Goal: Contribute content: Contribute content

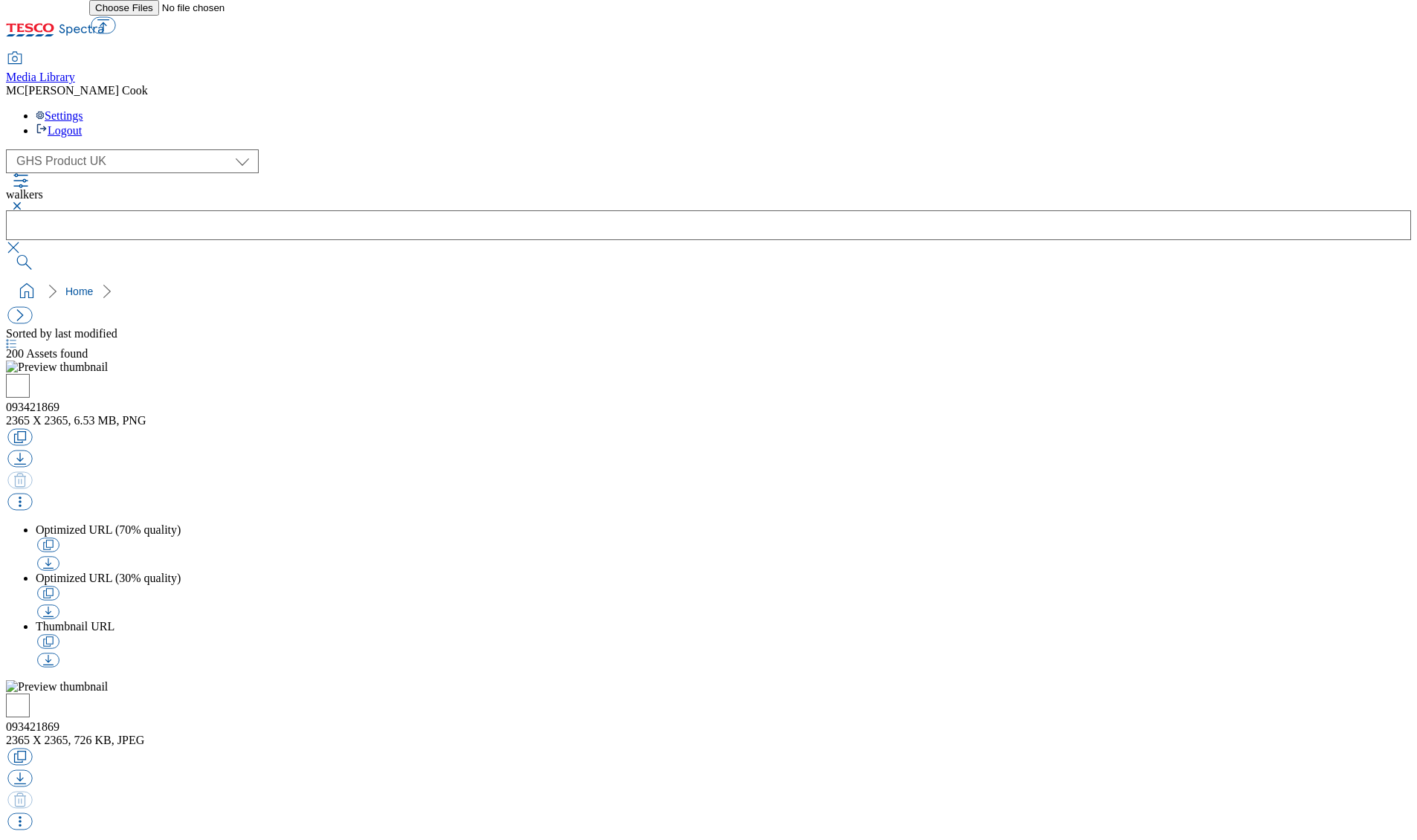
select select "flare-ghs"
click at [99, 26] on icon at bounding box center [81, 30] width 44 height 11
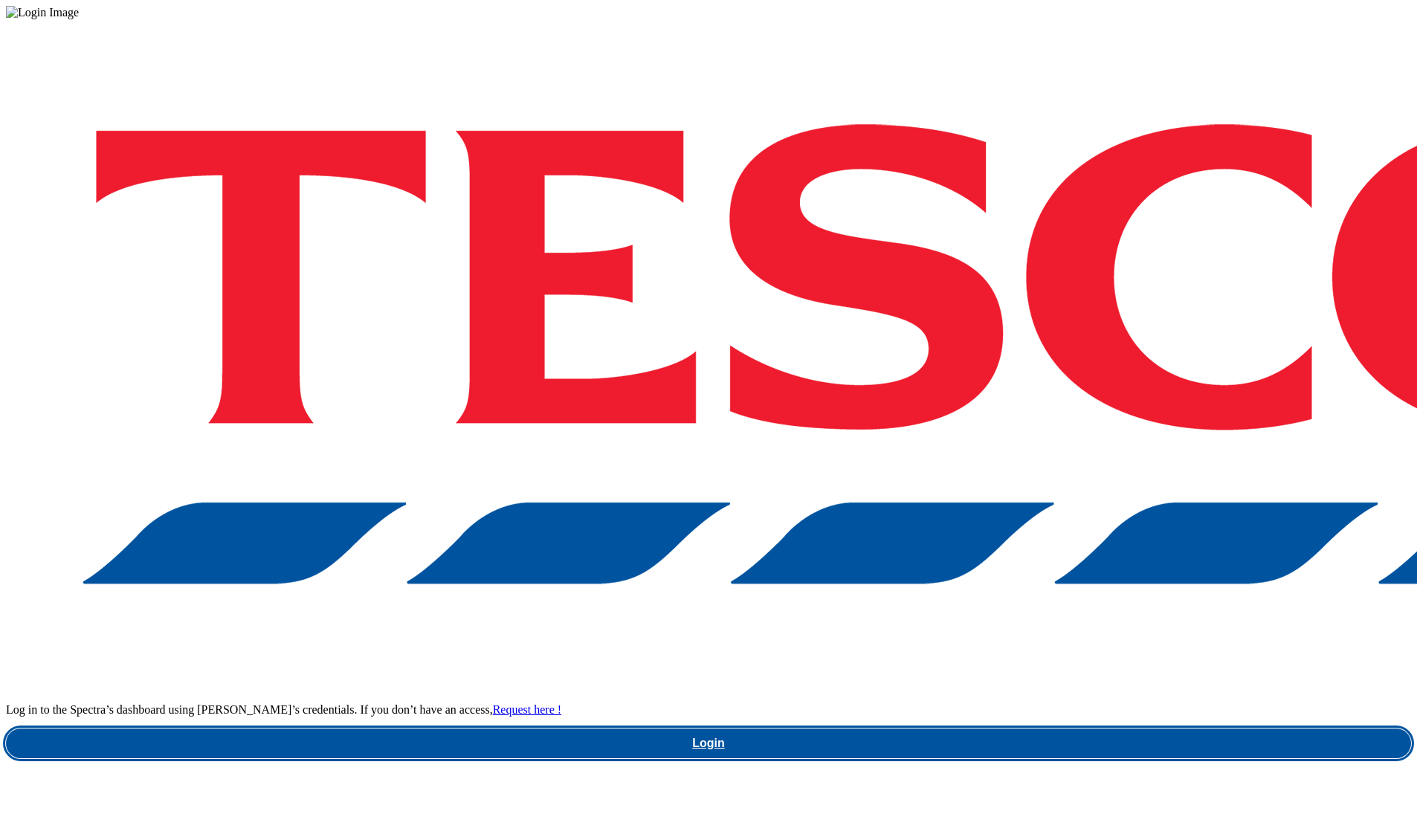
click at [1018, 728] on link "Login" at bounding box center [708, 743] width 1405 height 29
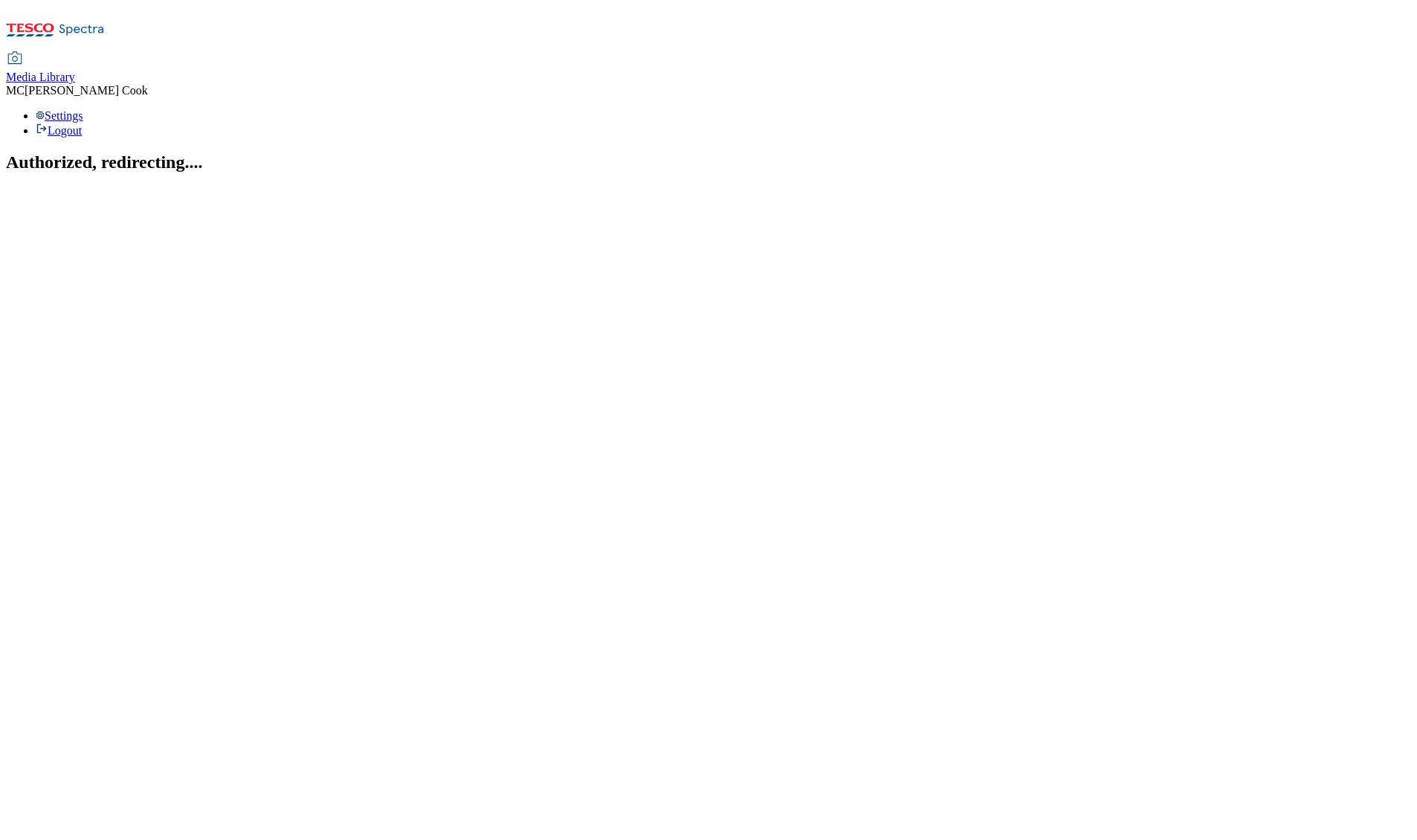
click at [75, 71] on span "Media Library" at bounding box center [41, 77] width 69 height 13
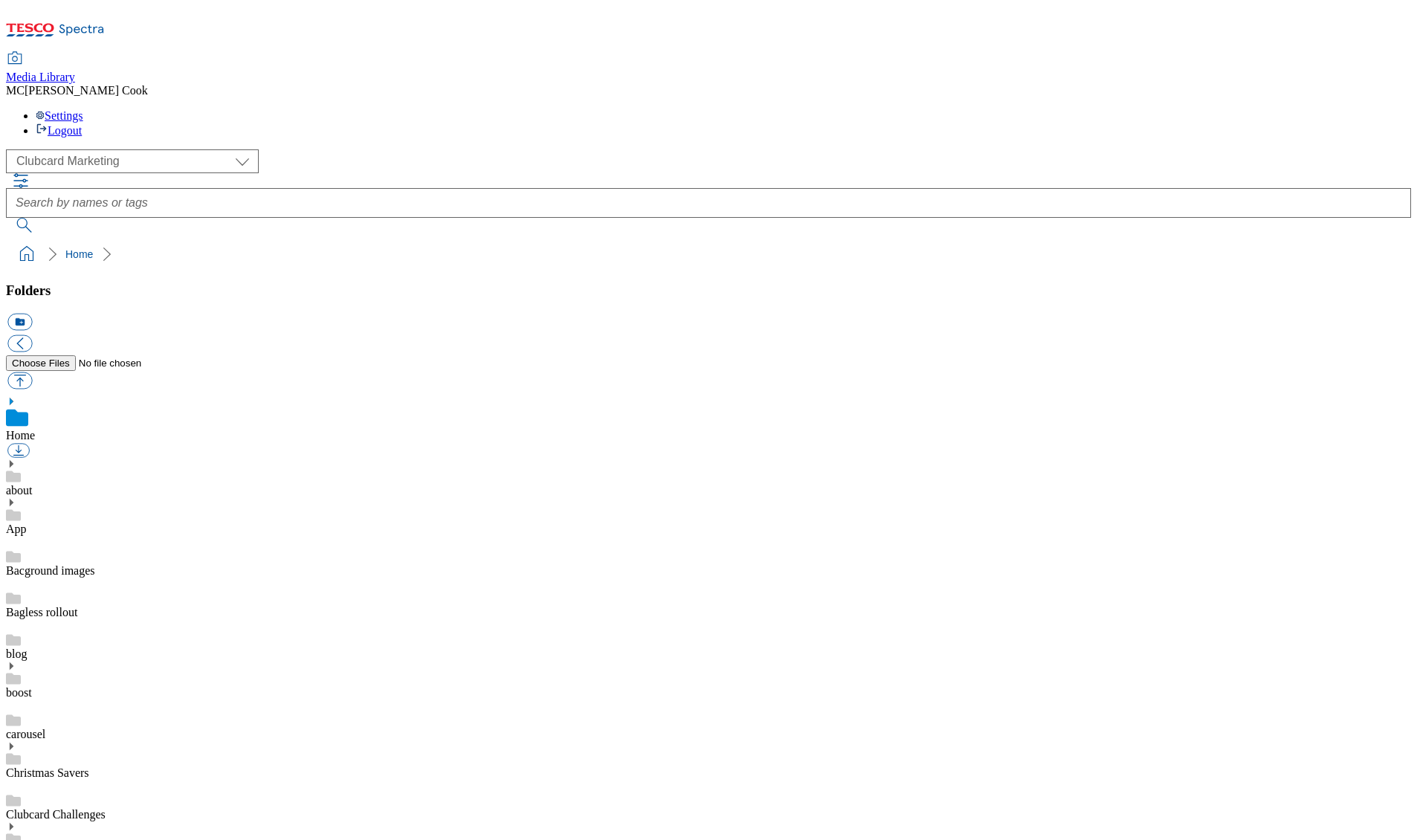
scroll to position [1, 0]
click at [104, 149] on select "Clubcard Marketing Dotcom [GEOGRAPHIC_DATA] Emails GHS Marketing [GEOGRAPHIC_DA…" at bounding box center [132, 161] width 253 height 24
click at [11, 149] on select "Clubcard Marketing Dotcom [GEOGRAPHIC_DATA] Emails GHS Marketing [GEOGRAPHIC_DA…" at bounding box center [132, 161] width 253 height 24
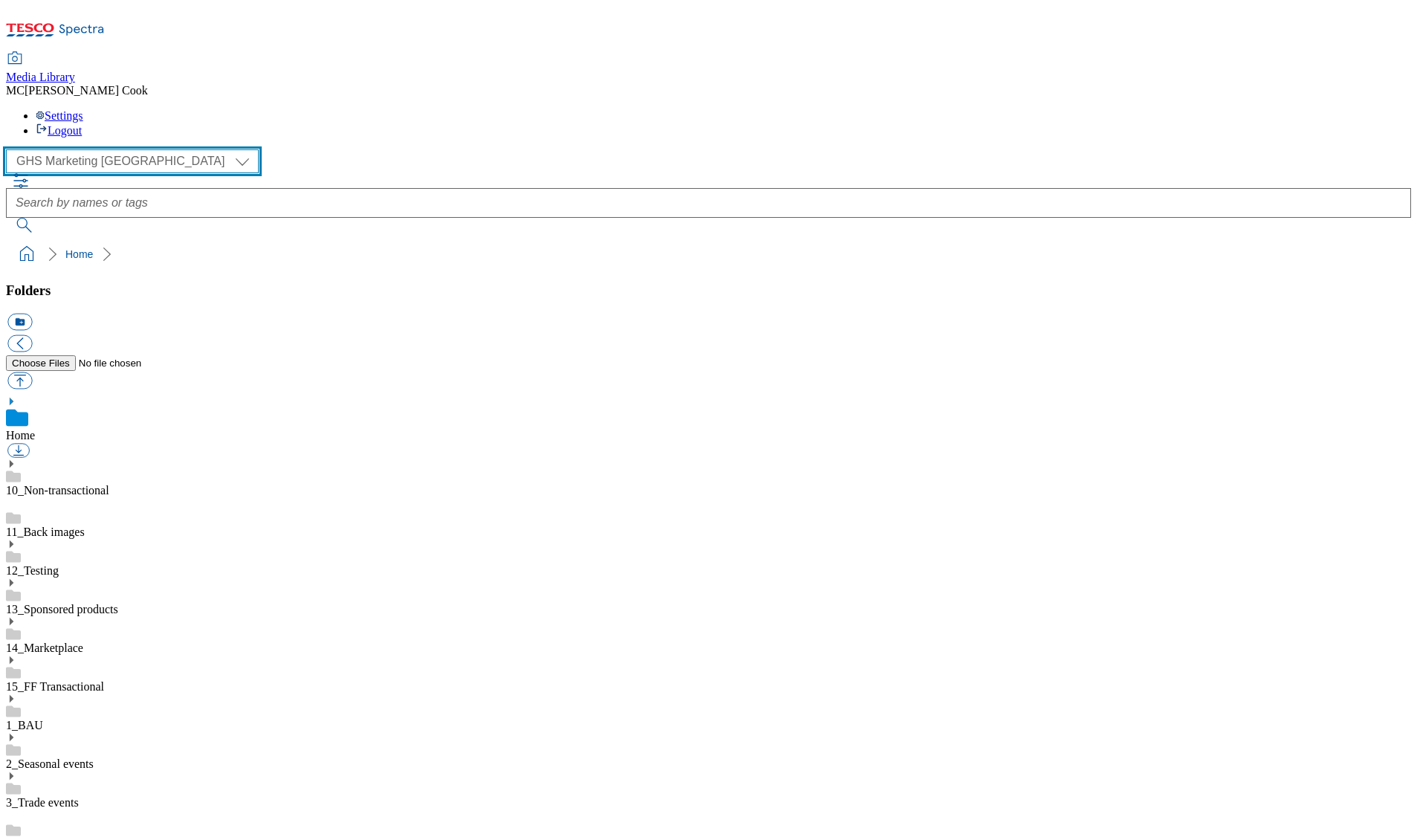
click at [95, 149] on select "Clubcard Marketing Dotcom [GEOGRAPHIC_DATA] Emails GHS Marketing [GEOGRAPHIC_DA…" at bounding box center [132, 161] width 253 height 24
click at [11, 149] on select "Clubcard Marketing Dotcom [GEOGRAPHIC_DATA] Emails GHS Marketing [GEOGRAPHIC_DA…" at bounding box center [132, 161] width 253 height 24
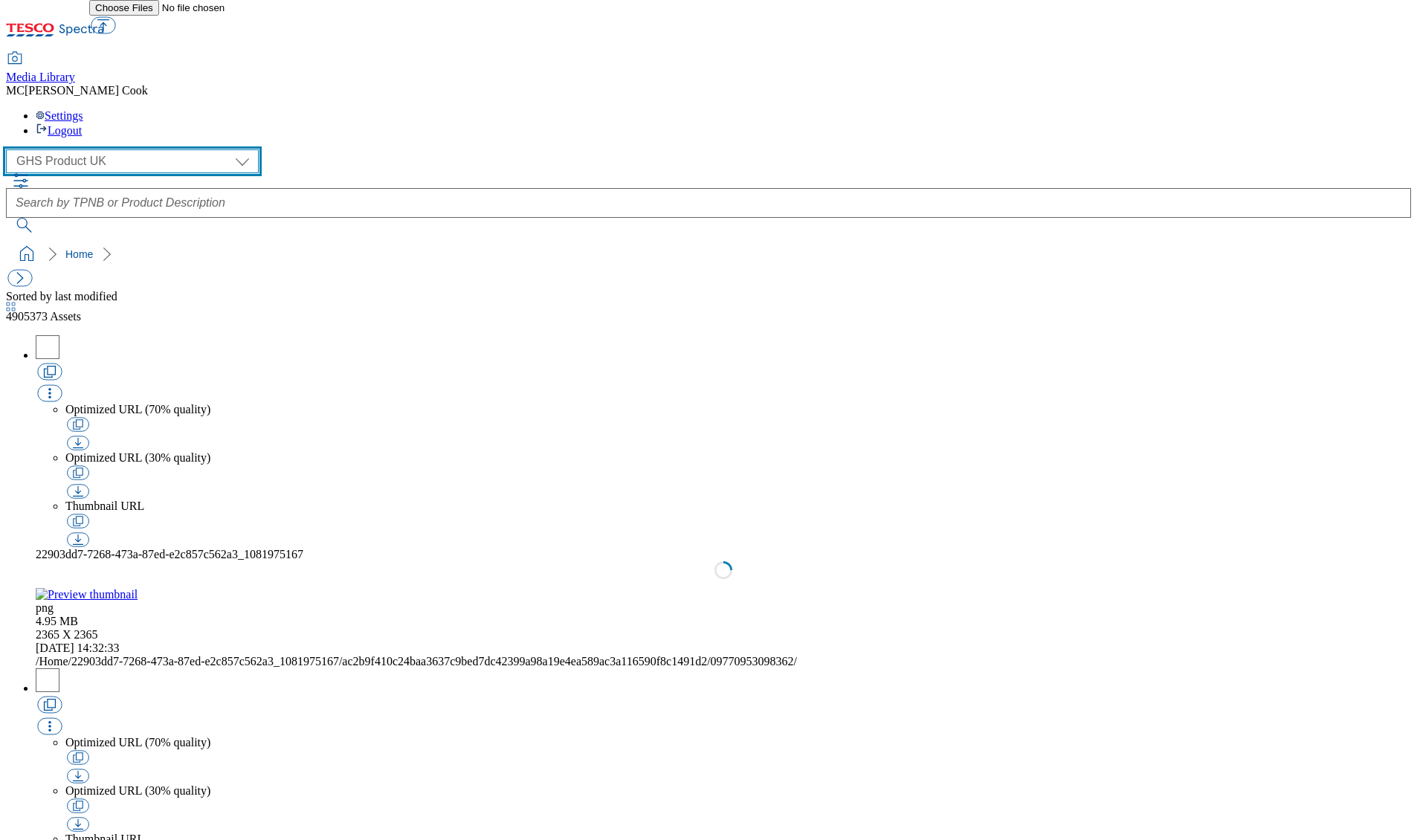
click at [80, 149] on select "Clubcard Marketing Dotcom [GEOGRAPHIC_DATA] Emails GHS Marketing [GEOGRAPHIC_DA…" at bounding box center [132, 161] width 253 height 24
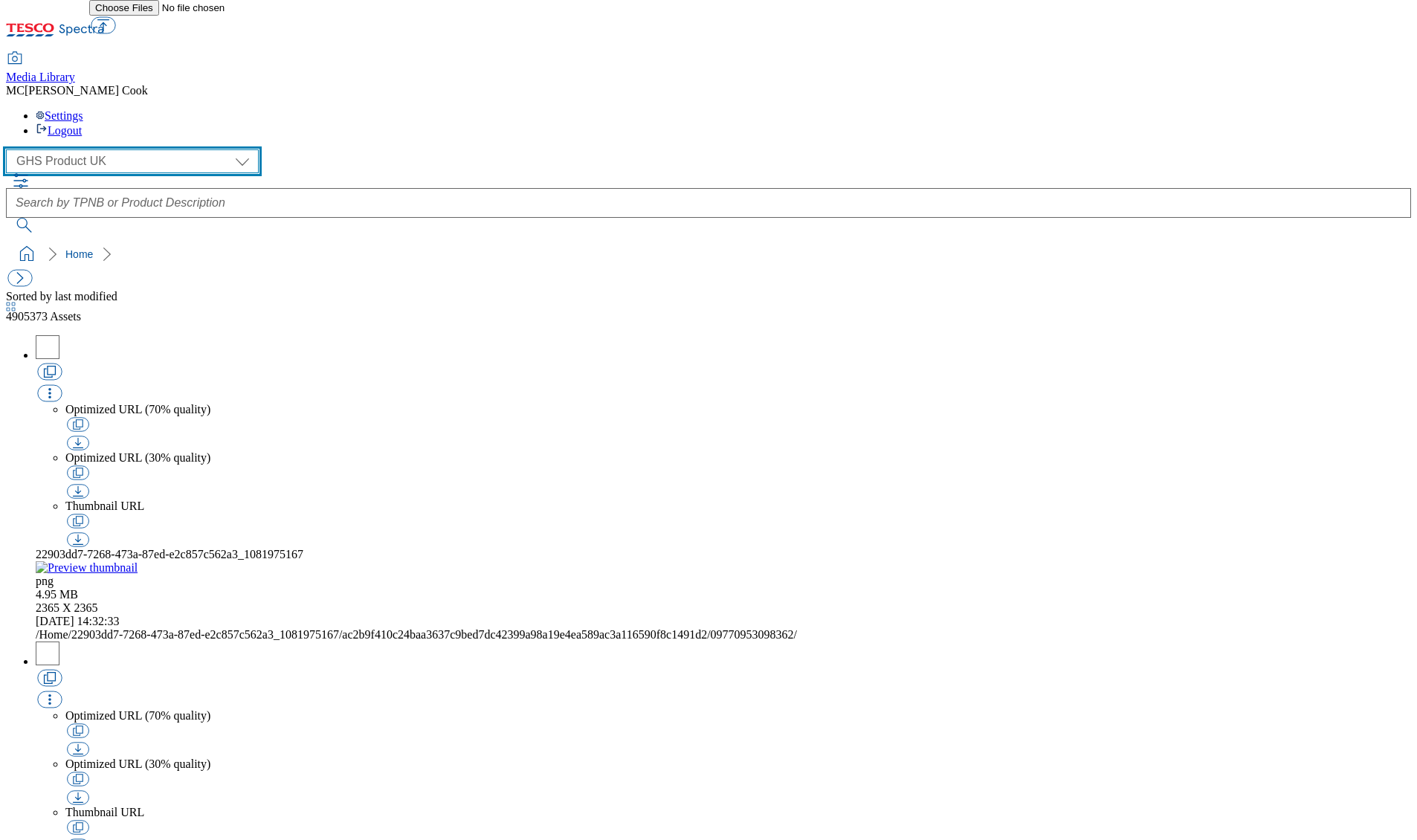
click at [11, 149] on select "Clubcard Marketing Dotcom [GEOGRAPHIC_DATA] Emails GHS Marketing [GEOGRAPHIC_DA…" at bounding box center [132, 161] width 253 height 24
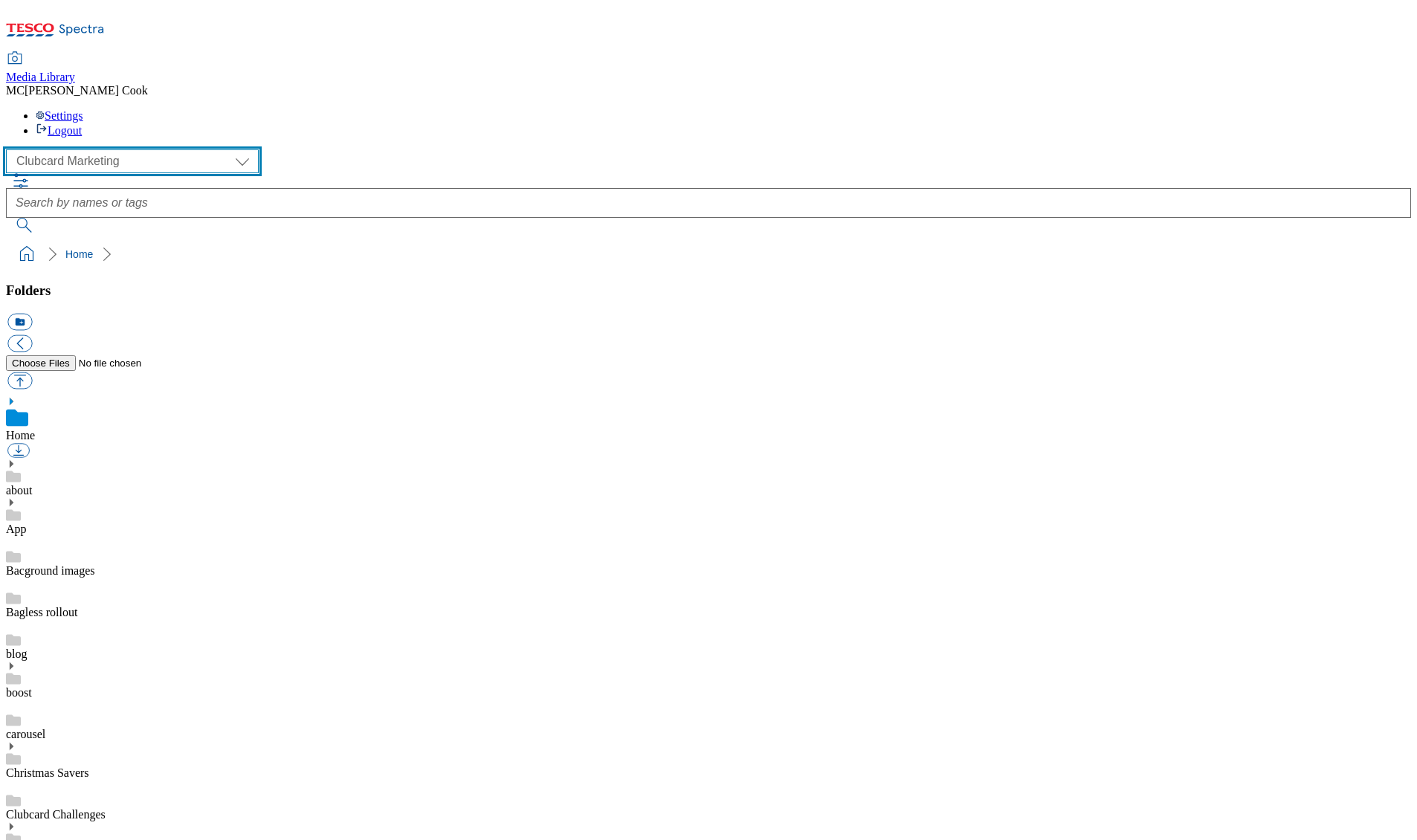
scroll to position [2, 0]
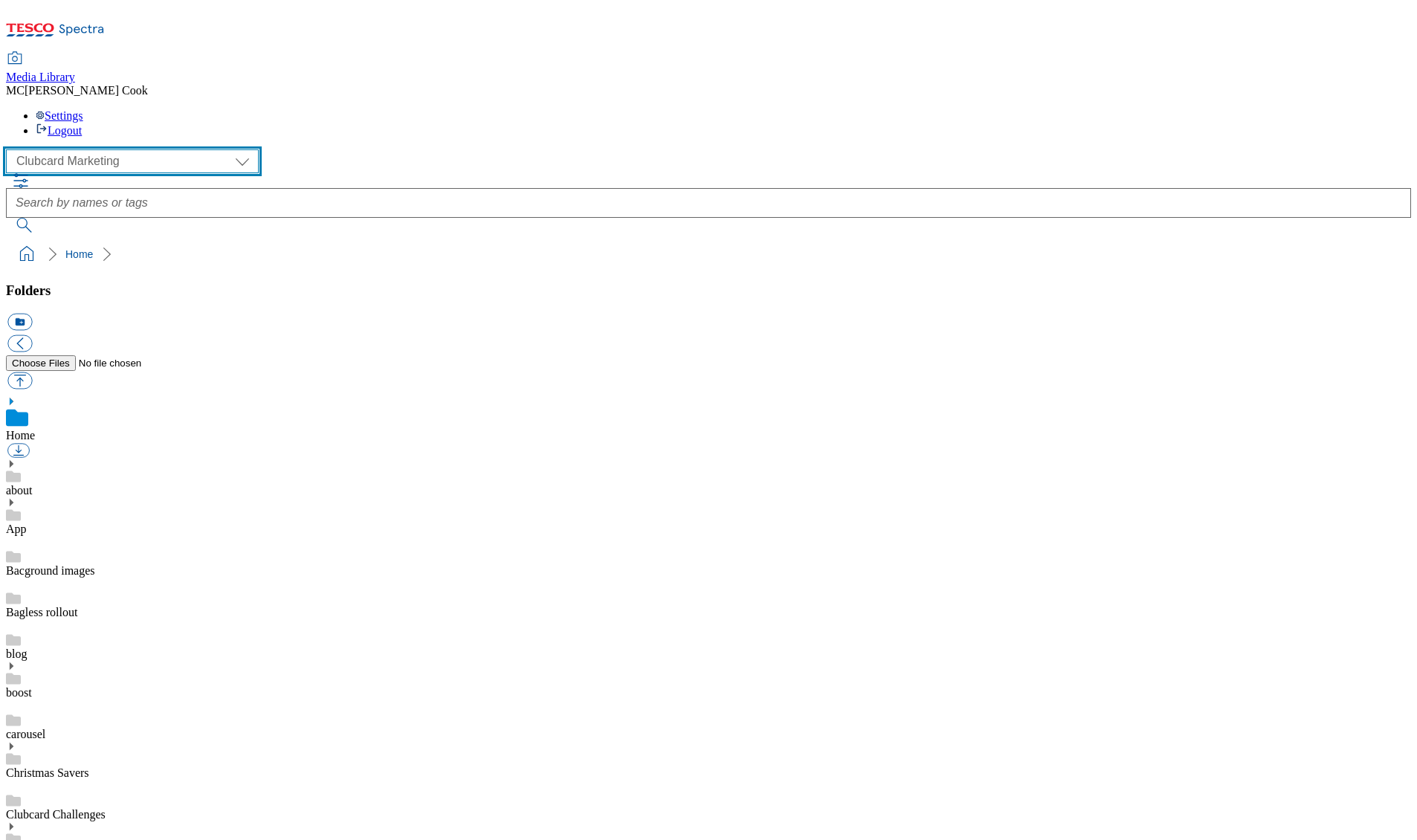
click at [62, 149] on select "Clubcard Marketing Dotcom [GEOGRAPHIC_DATA] Emails GHS Marketing [GEOGRAPHIC_DA…" at bounding box center [132, 161] width 253 height 24
select select "flare-ghs-mktg"
click at [11, 149] on select "Clubcard Marketing Dotcom [GEOGRAPHIC_DATA] Emails GHS Marketing [GEOGRAPHIC_DA…" at bounding box center [132, 161] width 253 height 24
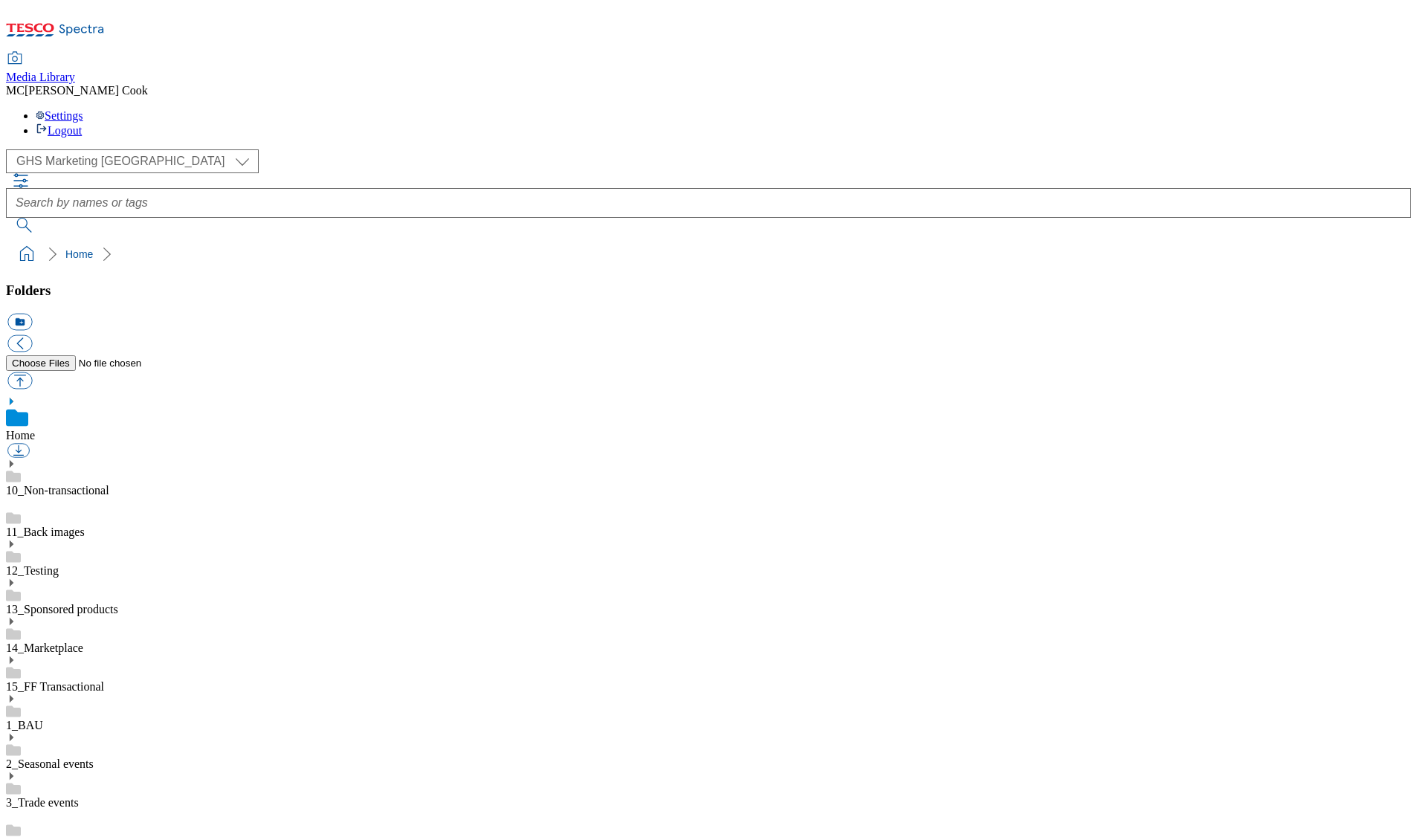
drag, startPoint x: 80, startPoint y: 490, endPoint x: 104, endPoint y: 489, distance: 24.0
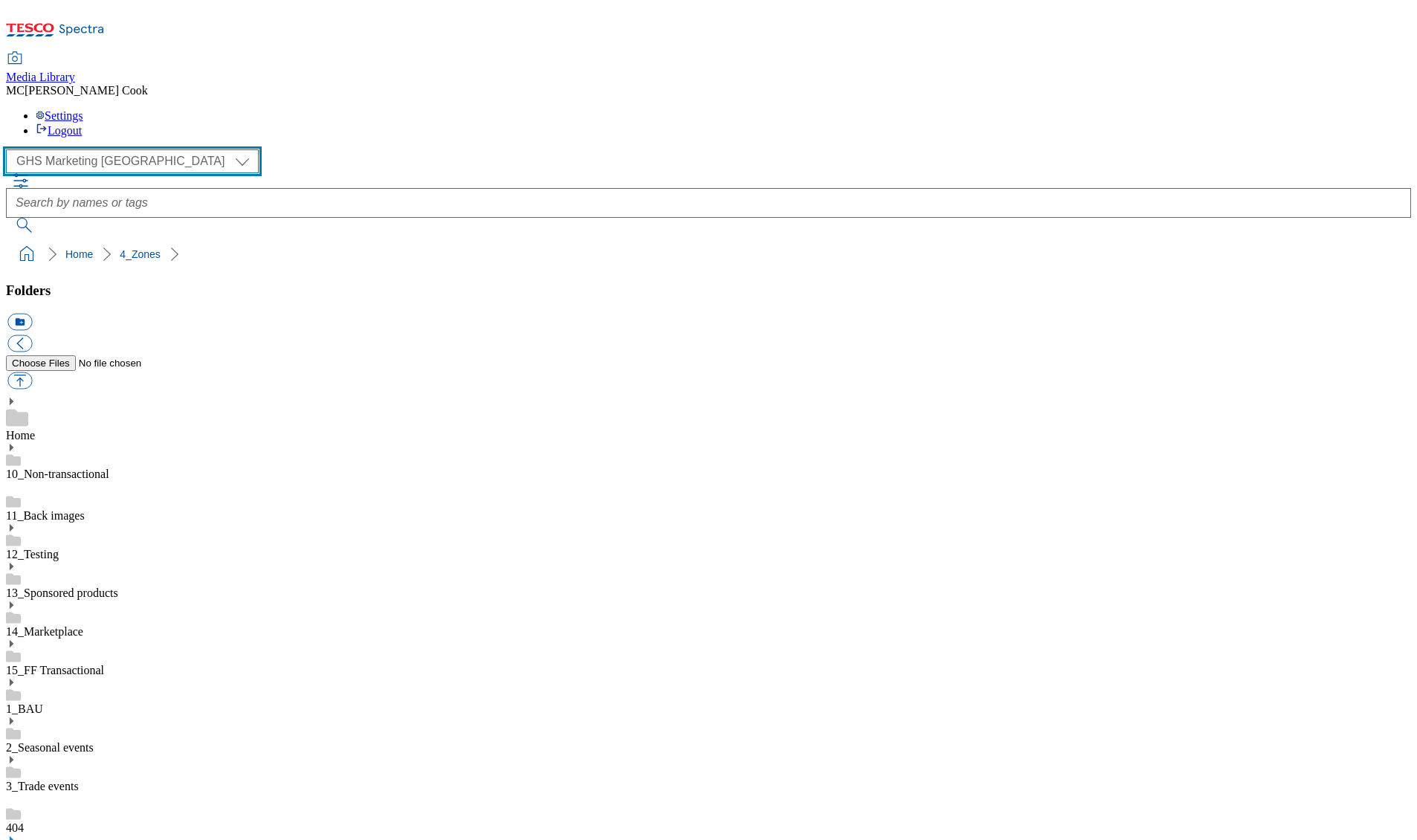
click at [67, 149] on select "Clubcard Marketing Dotcom [GEOGRAPHIC_DATA] Emails GHS Marketing [GEOGRAPHIC_DA…" at bounding box center [132, 161] width 253 height 24
click at [43, 703] on link "1_BAU" at bounding box center [24, 709] width 37 height 13
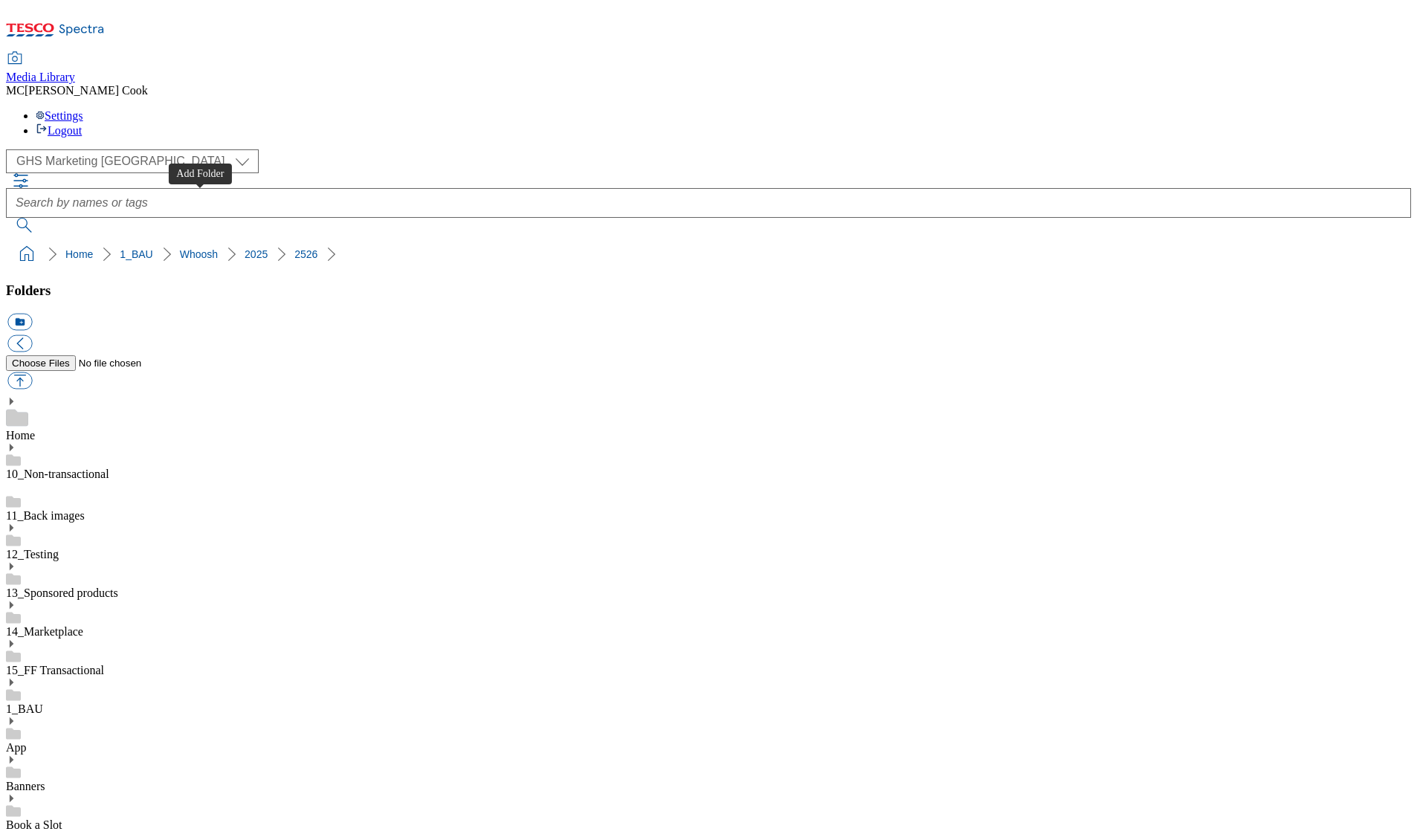
drag, startPoint x: 205, startPoint y: 201, endPoint x: 157, endPoint y: 413, distance: 217.4
click at [32, 314] on button "icon_new_folder" at bounding box center [20, 322] width 25 height 17
type input "meal deal"
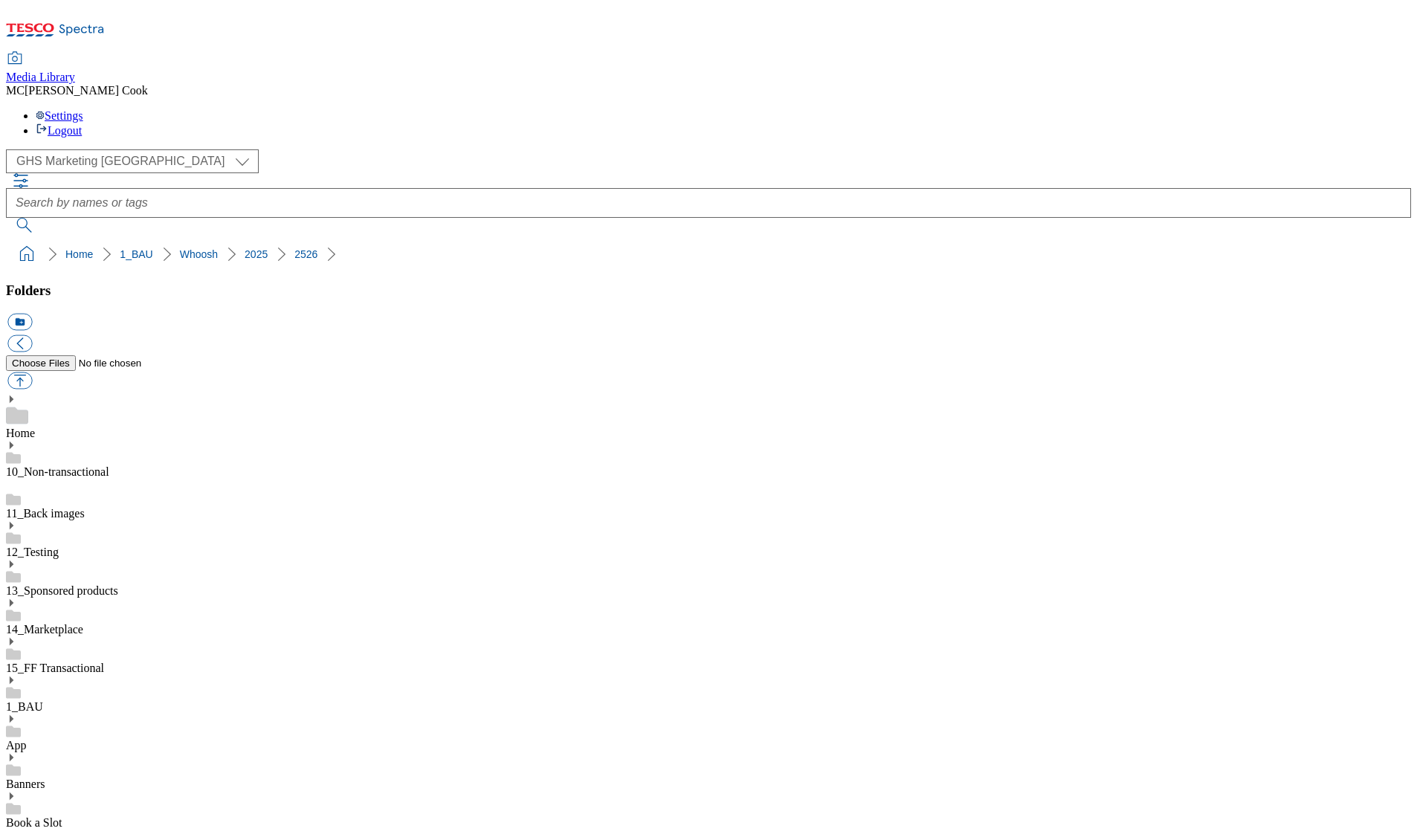
click at [32, 372] on button "button" at bounding box center [20, 381] width 25 height 17
type input "C:\fakepath\2527-Whoosh-TradeStamp-meal-deal-NI.jpg"
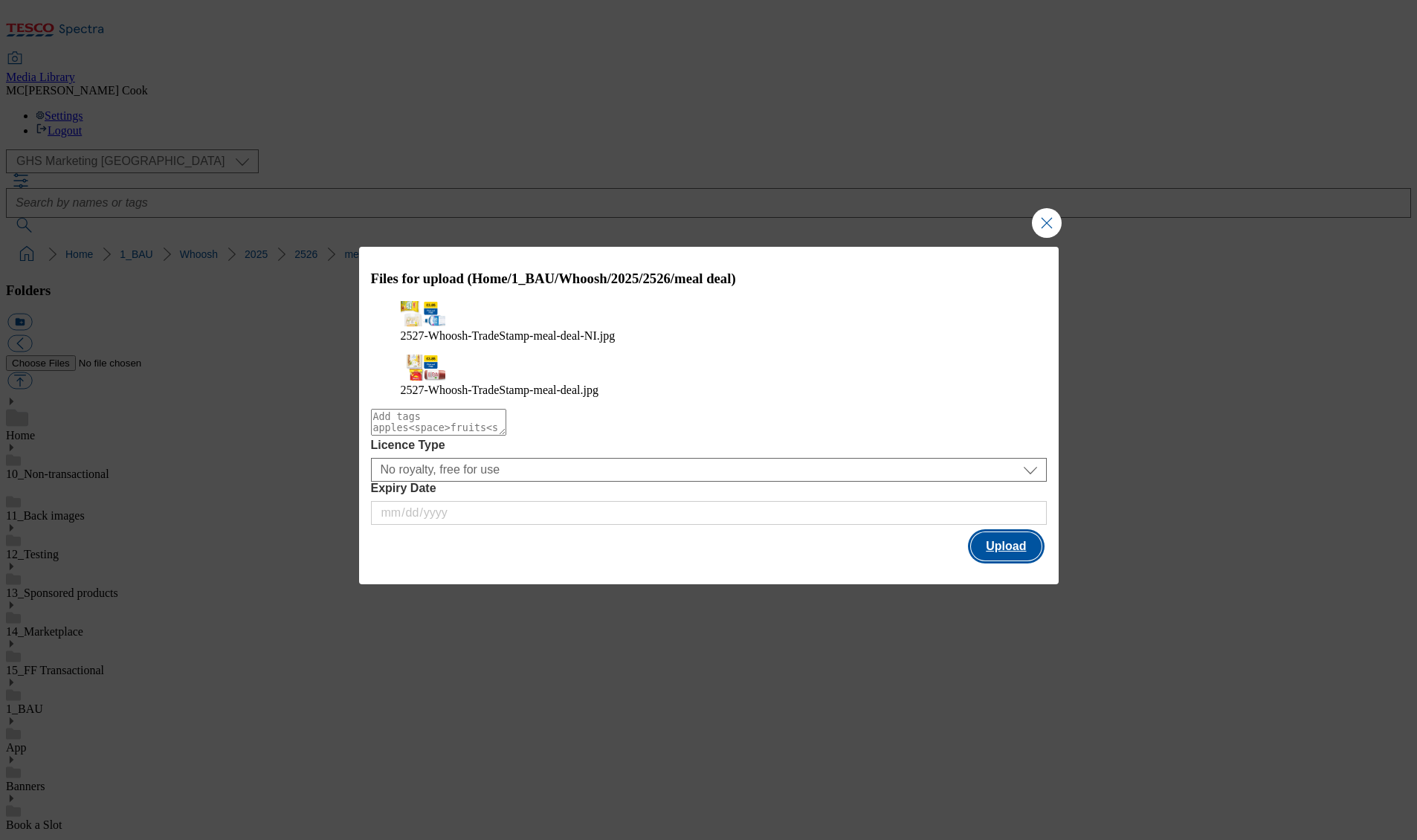
click at [1009, 544] on button "Upload" at bounding box center [1006, 546] width 70 height 28
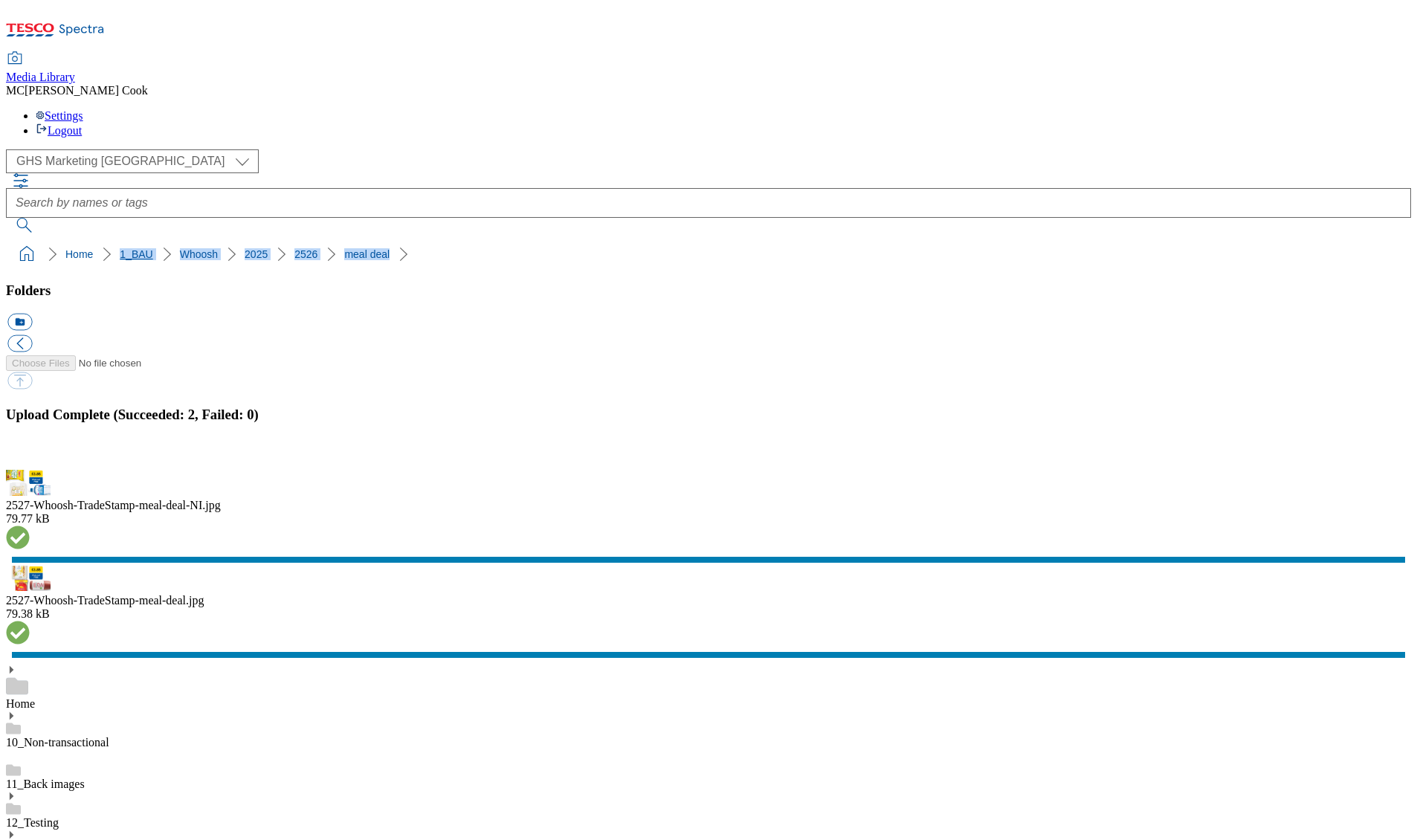
drag, startPoint x: 388, startPoint y: 157, endPoint x: 64, endPoint y: 156, distance: 324.0
click at [64, 240] on ol "Home 1_BAU Whoosh 2025 2526 meal deal" at bounding box center [713, 253] width 1397 height 28
copy ol "1_BAU Whoosh 2025 2526 meal deal"
click at [29, 468] on button "button" at bounding box center [19, 461] width 23 height 14
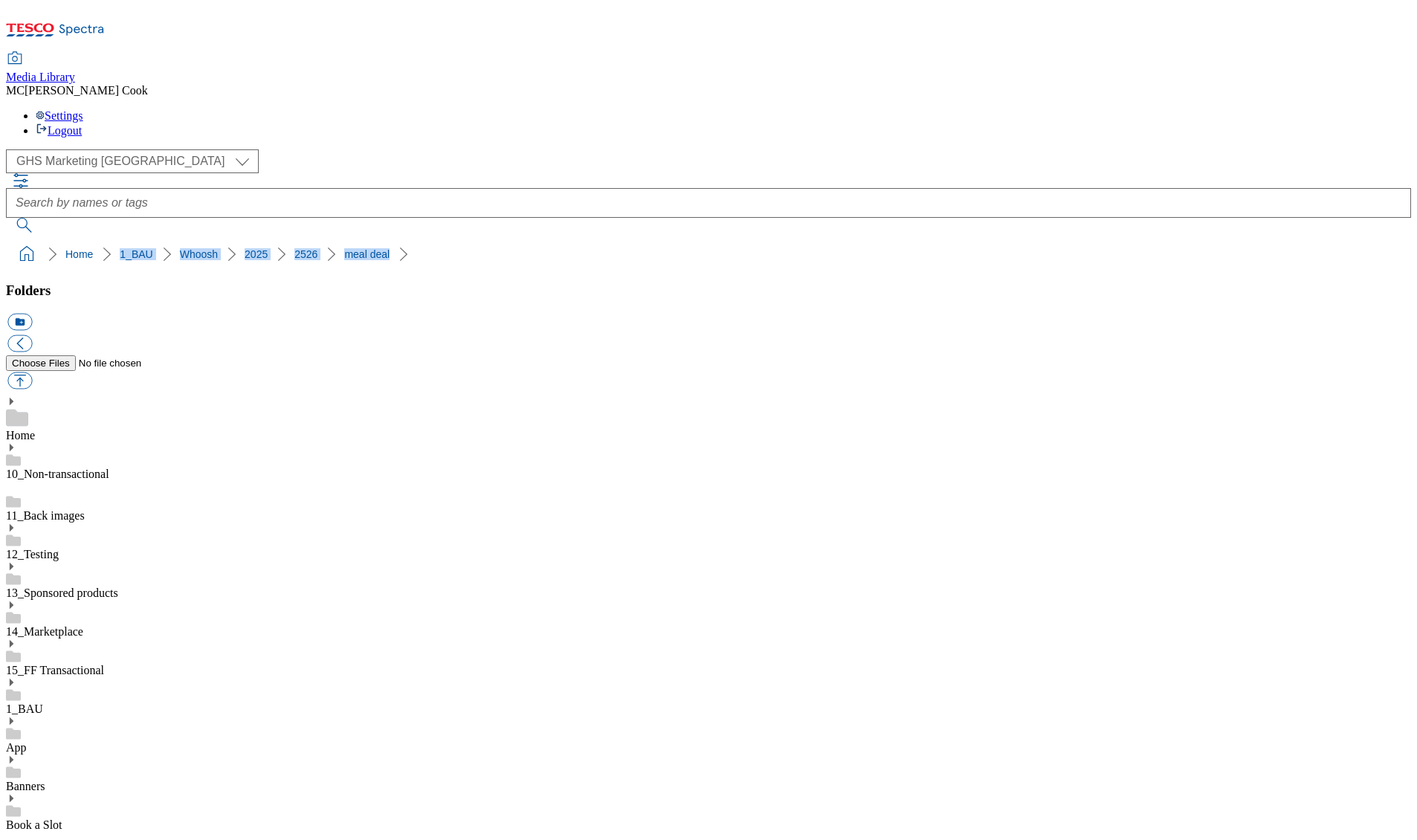
drag, startPoint x: 1403, startPoint y: 526, endPoint x: 1387, endPoint y: 526, distance: 16.0
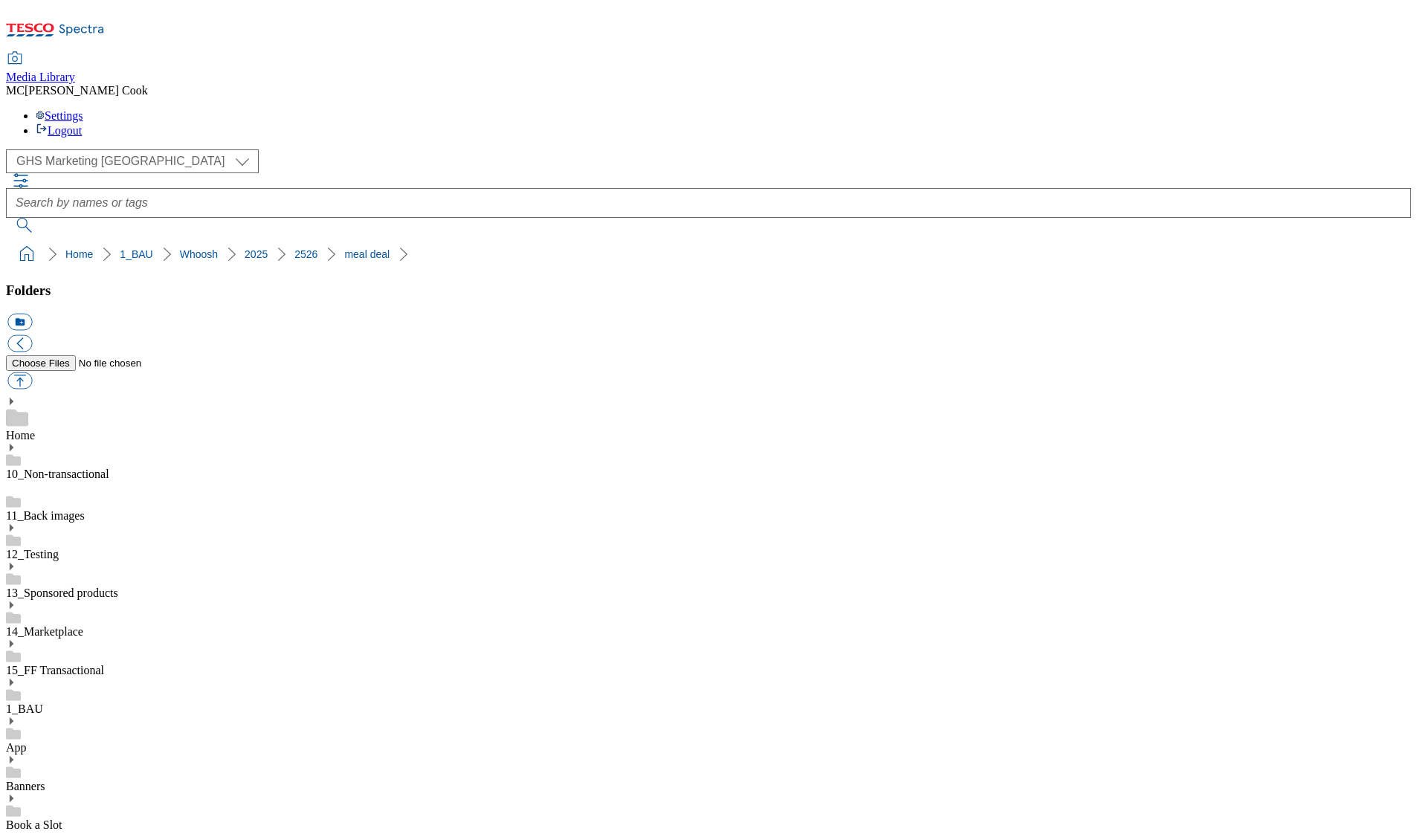
click at [66, 248] on link "Home" at bounding box center [79, 254] width 27 height 12
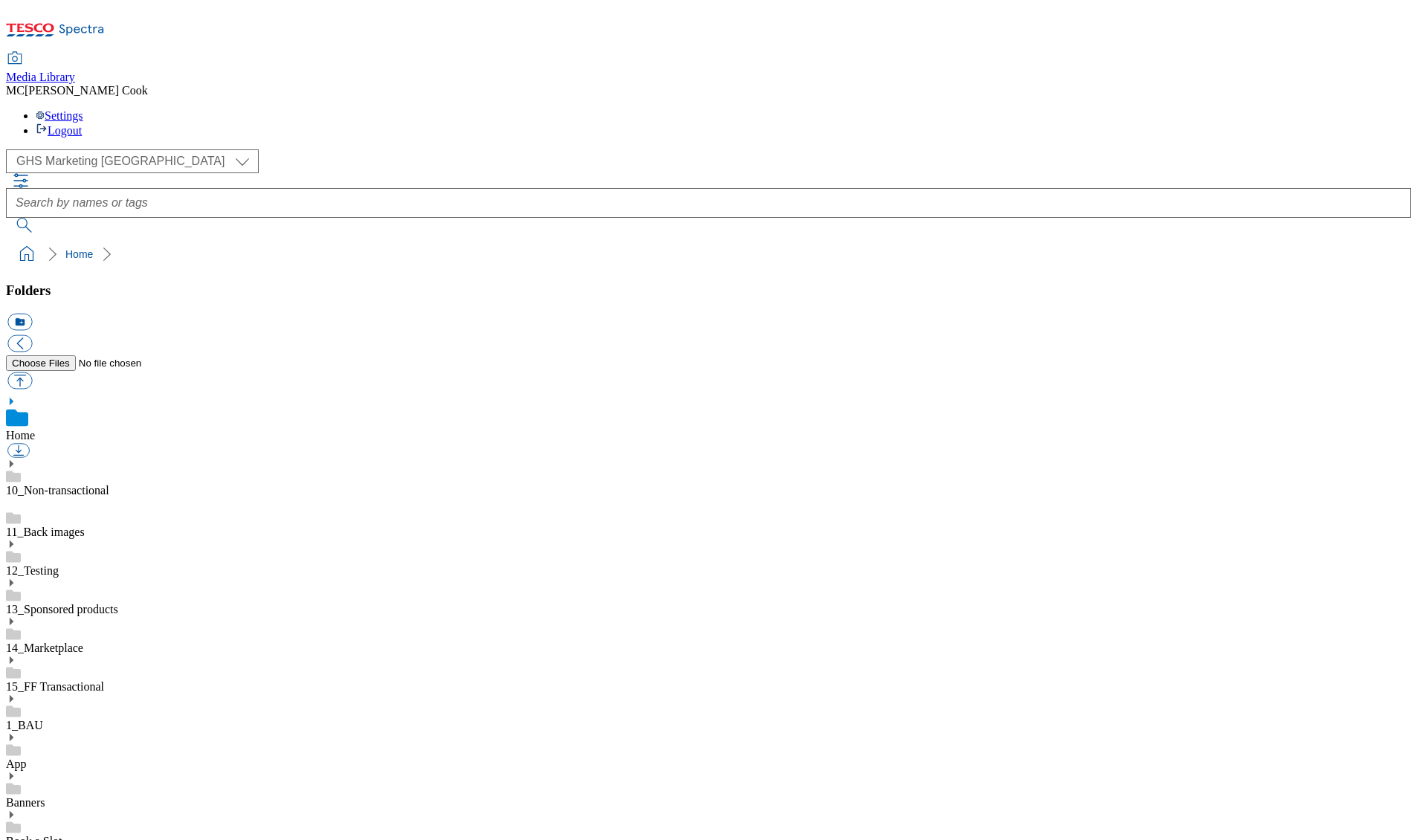
click at [40, 694] on div "1_BAU" at bounding box center [708, 713] width 1405 height 38
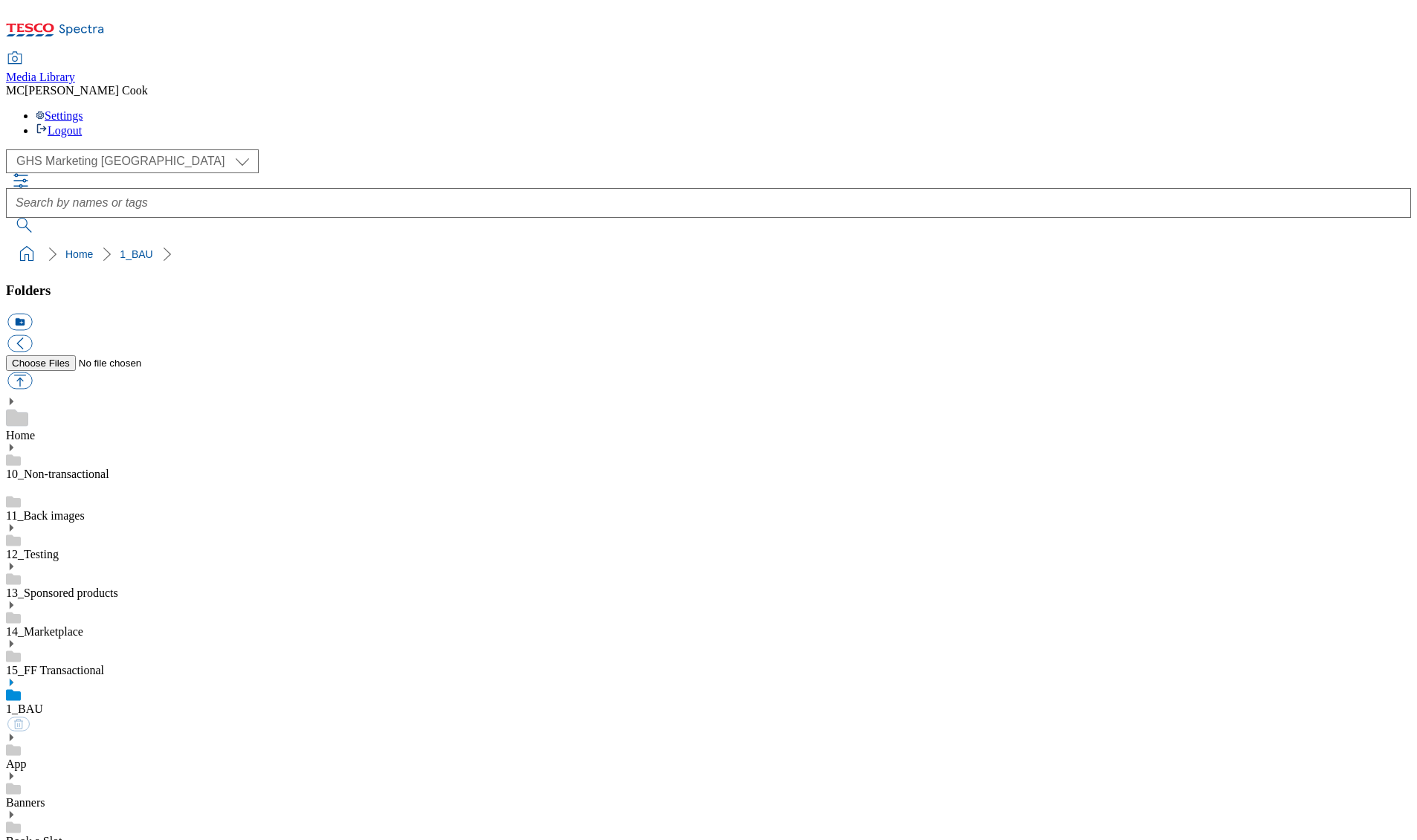
scroll to position [167, 0]
click at [14, 679] on use at bounding box center [11, 682] width 4 height 8
drag, startPoint x: 80, startPoint y: 254, endPoint x: 124, endPoint y: 292, distance: 58.1
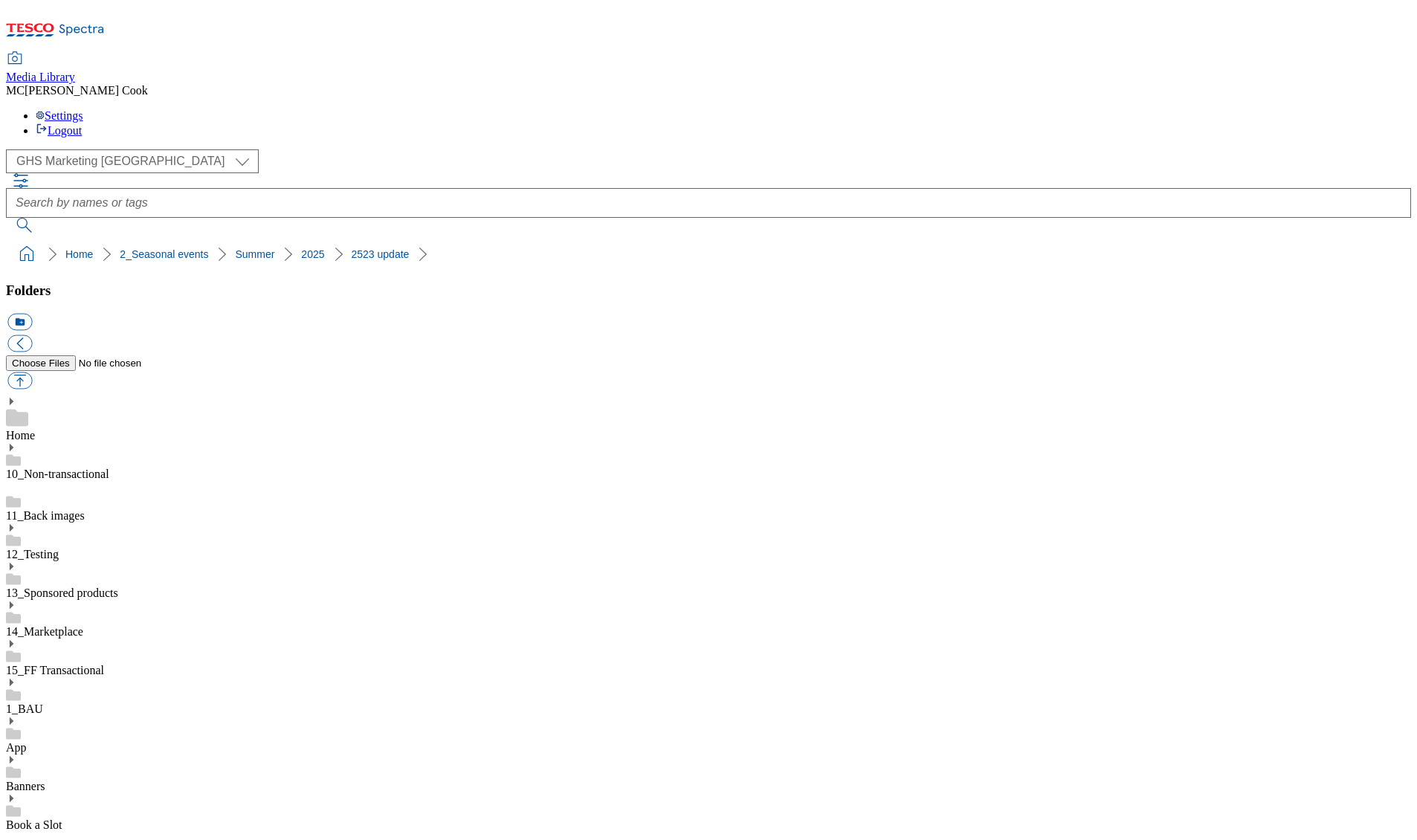
scroll to position [694, 0]
click at [32, 314] on button "icon_new_folder" at bounding box center [20, 322] width 25 height 17
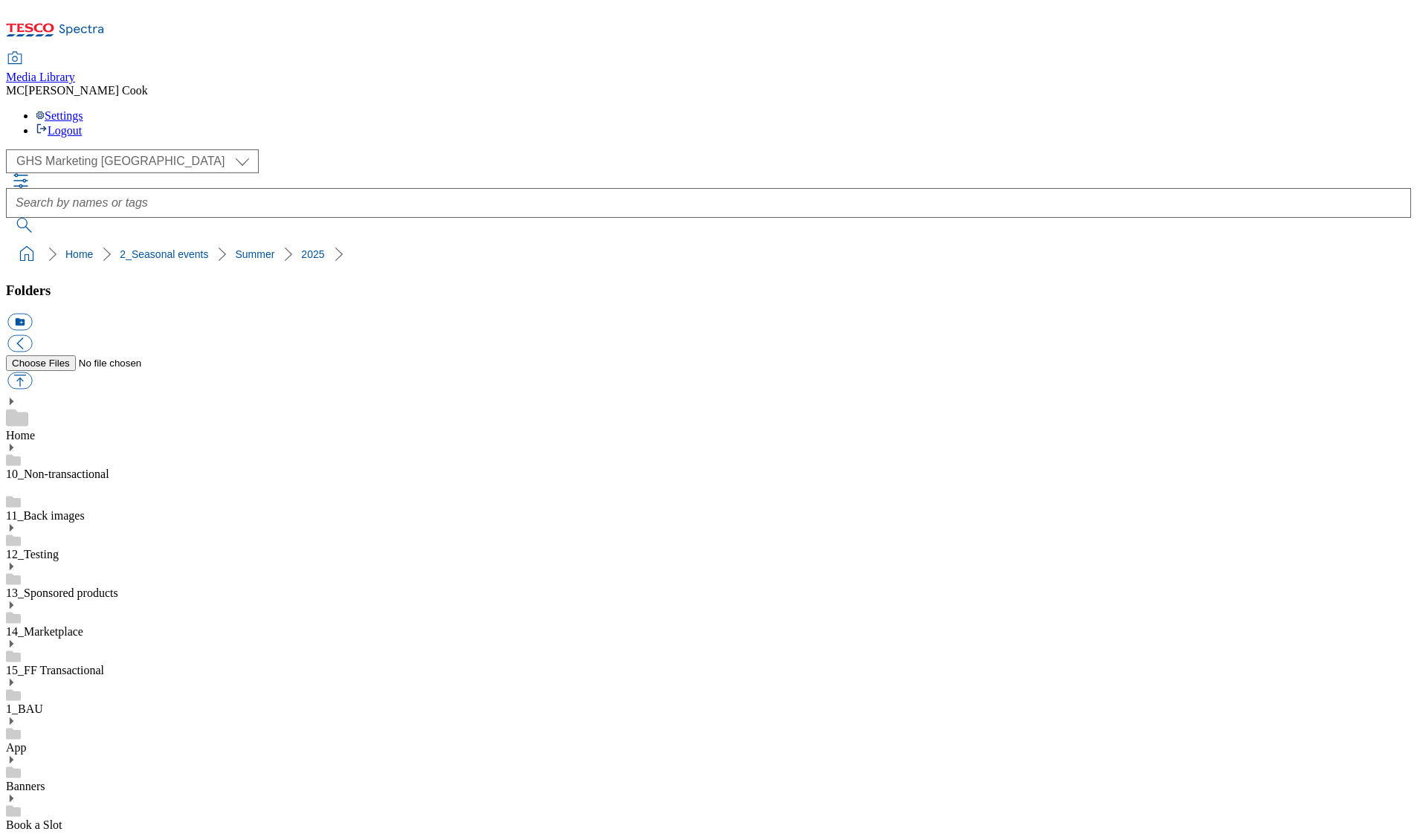
type input "2526"
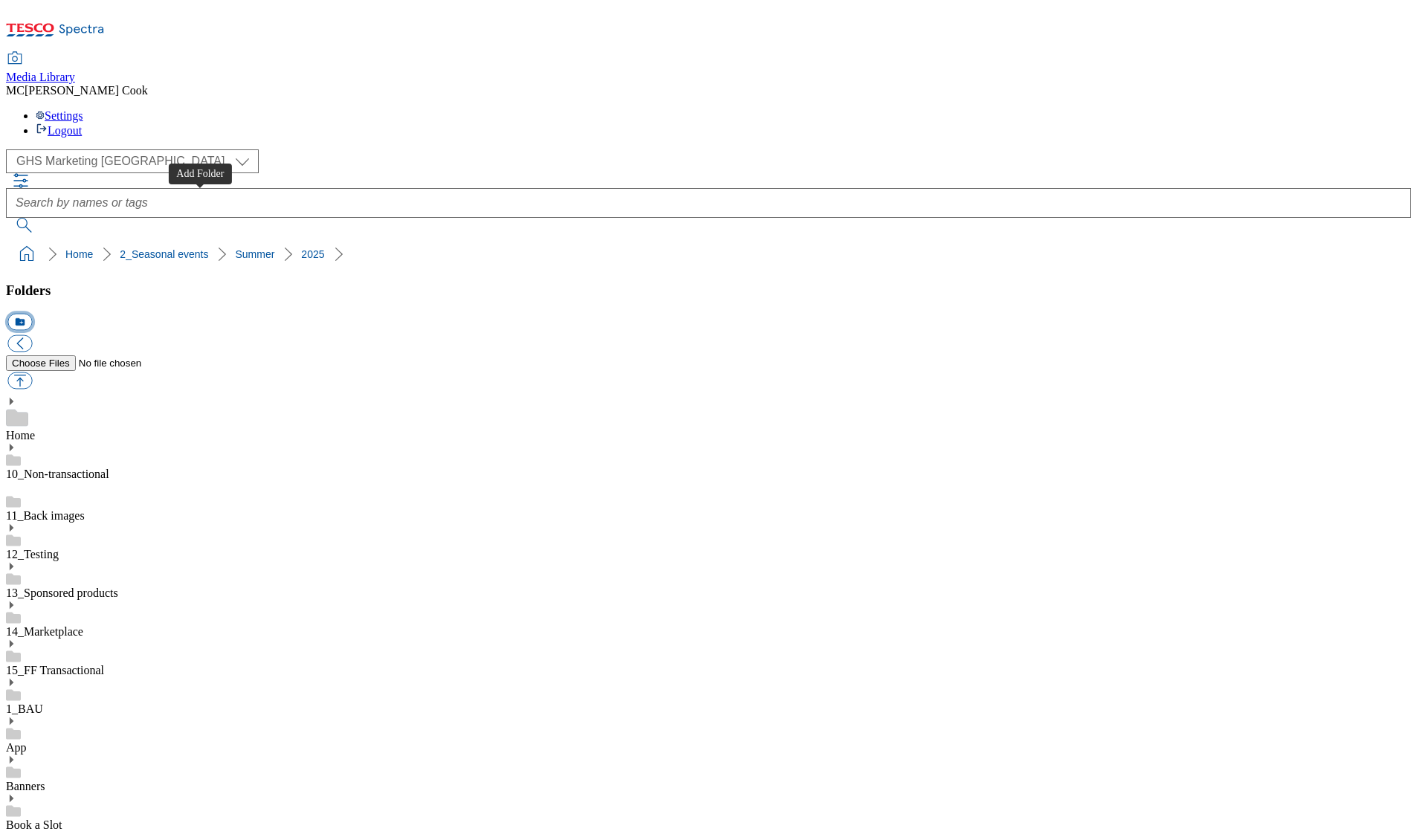
click at [32, 314] on button "icon_new_folder" at bounding box center [20, 322] width 25 height 17
type input "2527 update"
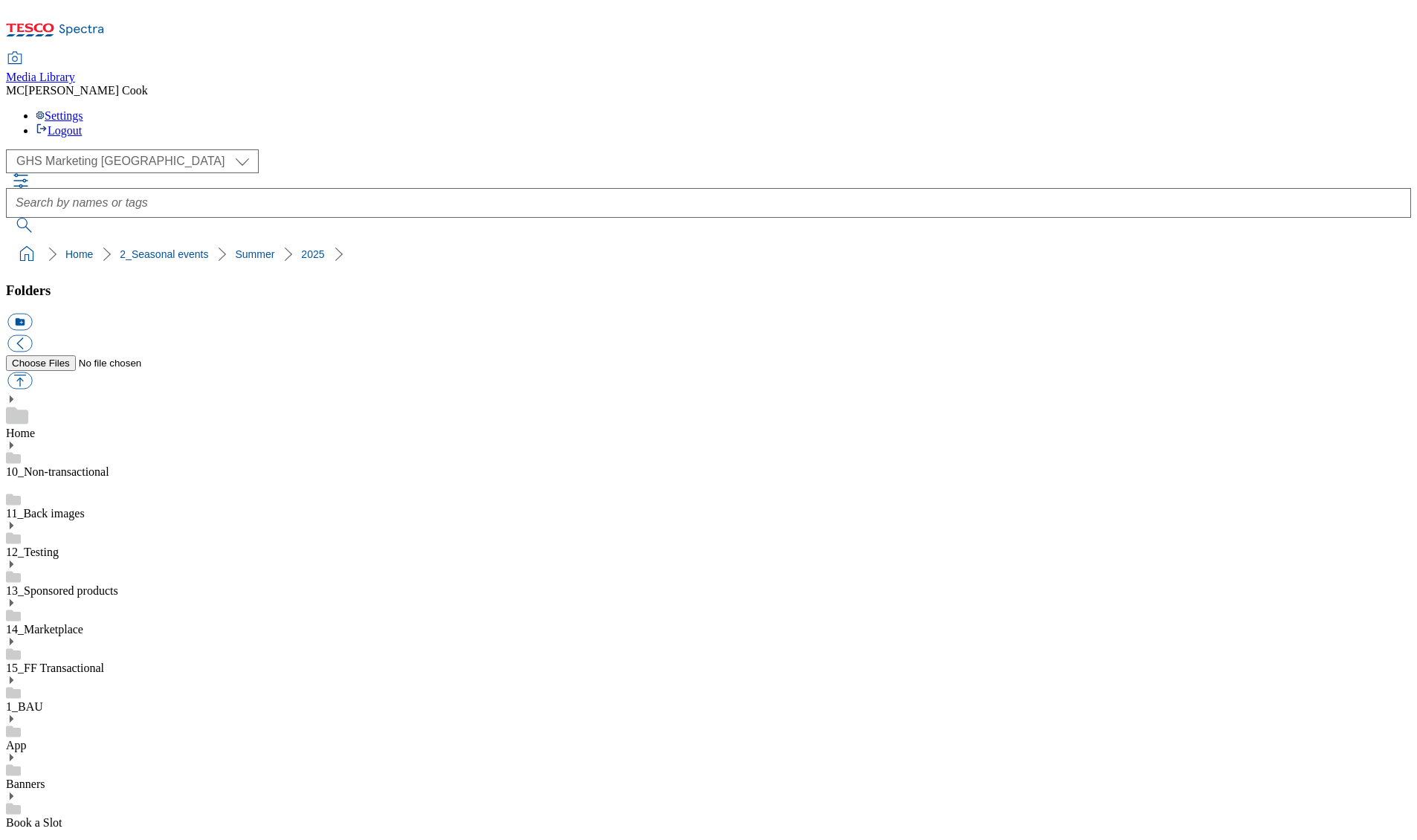
click at [32, 372] on button "button" at bounding box center [20, 381] width 25 height 17
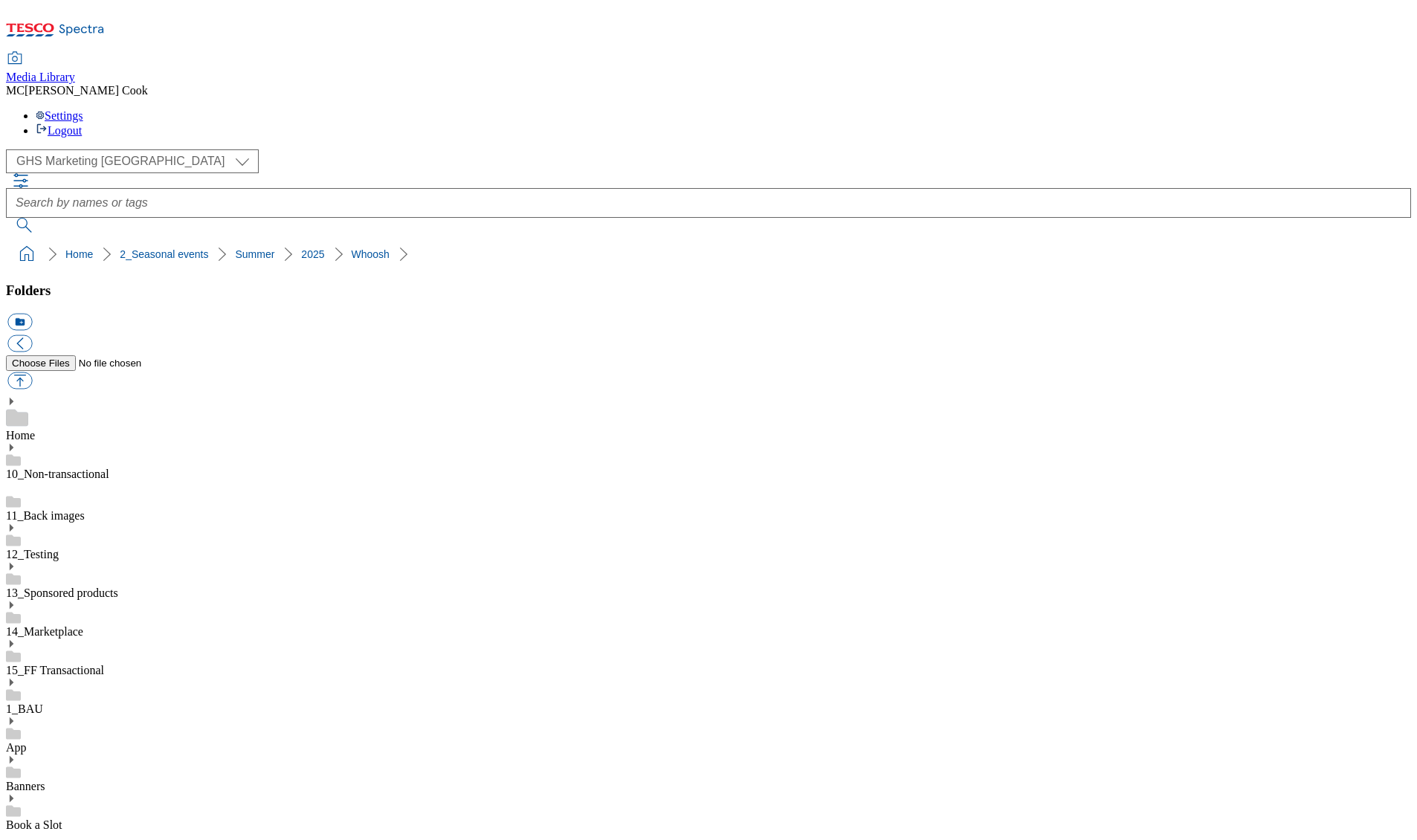
scroll to position [1057, 0]
click at [32, 372] on button "button" at bounding box center [20, 381] width 25 height 17
type input "C:\fakepath\2527-GHS-Whoosh-743x430-Walkers.jpg"
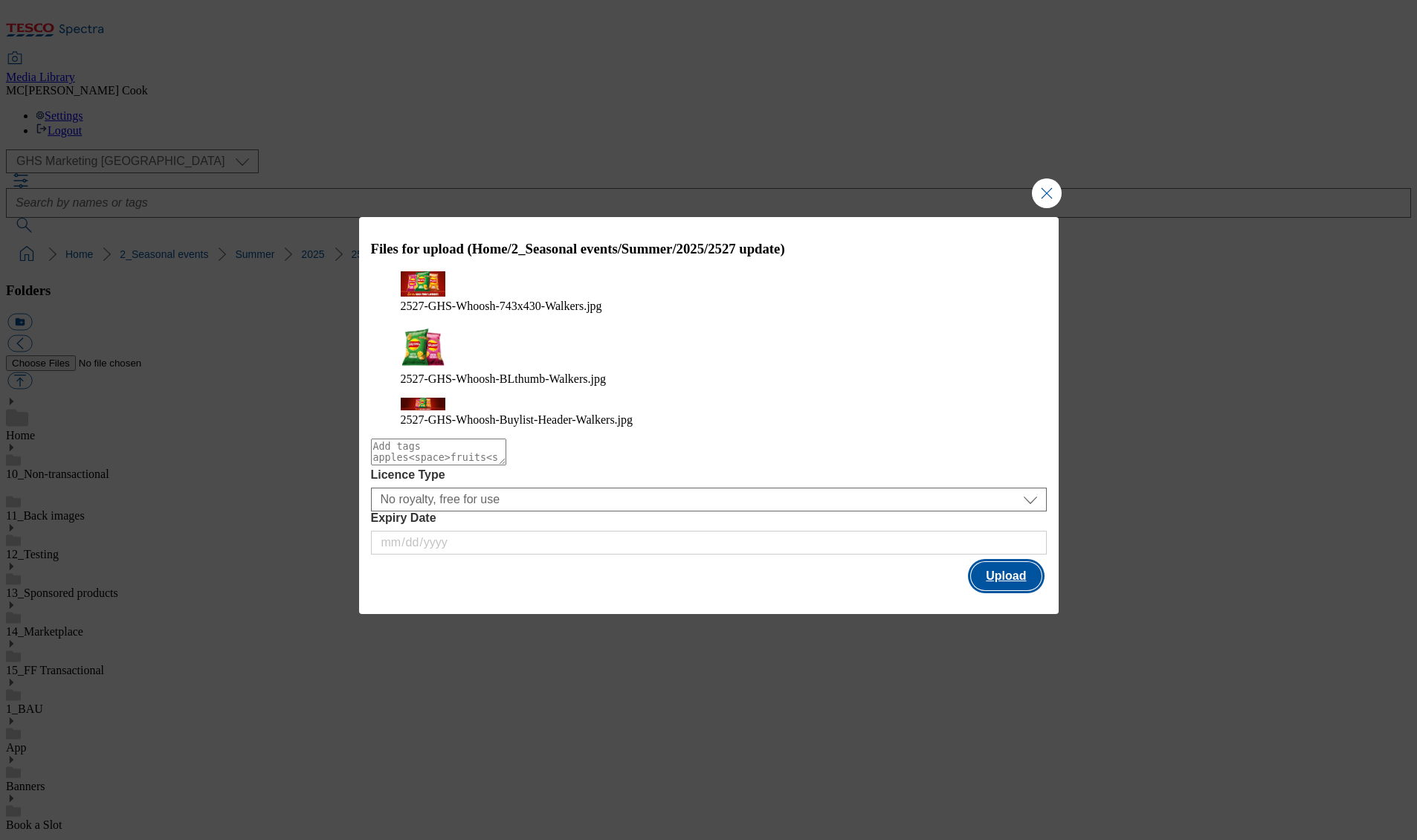
click at [1011, 562] on button "Upload" at bounding box center [1006, 575] width 70 height 28
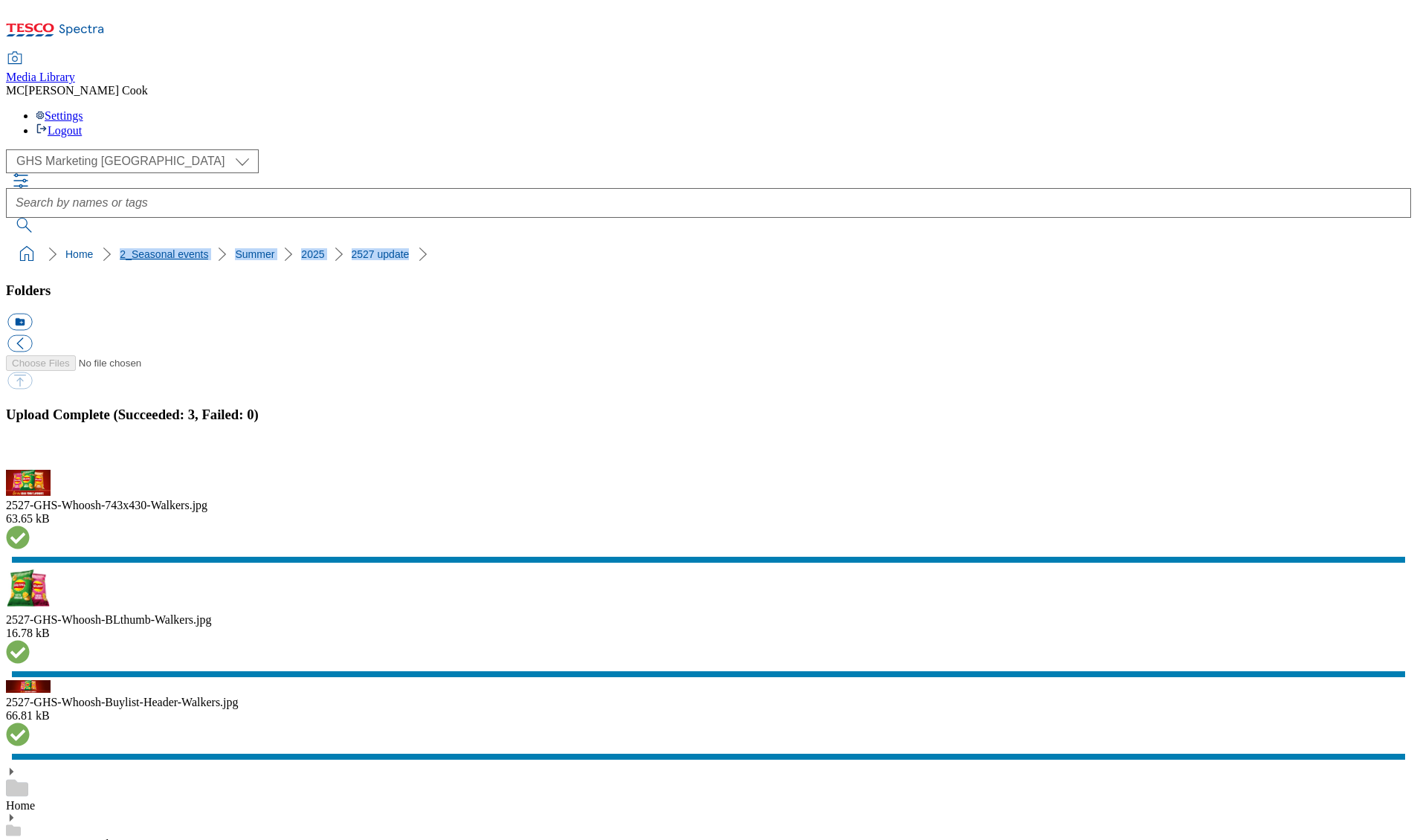
drag, startPoint x: 388, startPoint y: 152, endPoint x: 66, endPoint y: 155, distance: 322.0
click at [66, 240] on ol "Home 2_Seasonal events Summer 2025 2527 update" at bounding box center [713, 253] width 1397 height 28
copy ol "2_Seasonal events Summer 2025 2527 update"
click at [29, 468] on button "button" at bounding box center [19, 461] width 23 height 14
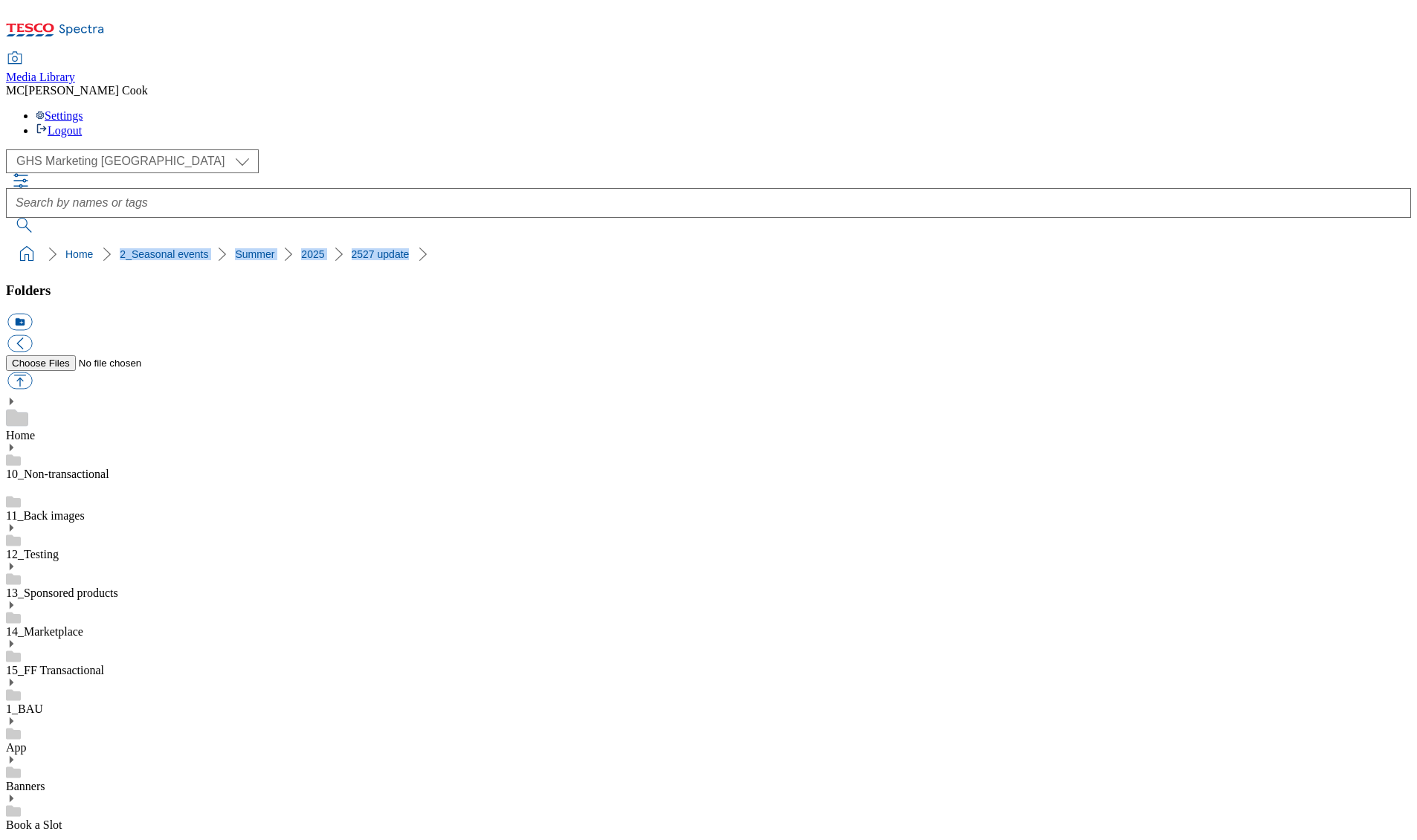
click at [90, 26] on icon at bounding box center [55, 34] width 99 height 31
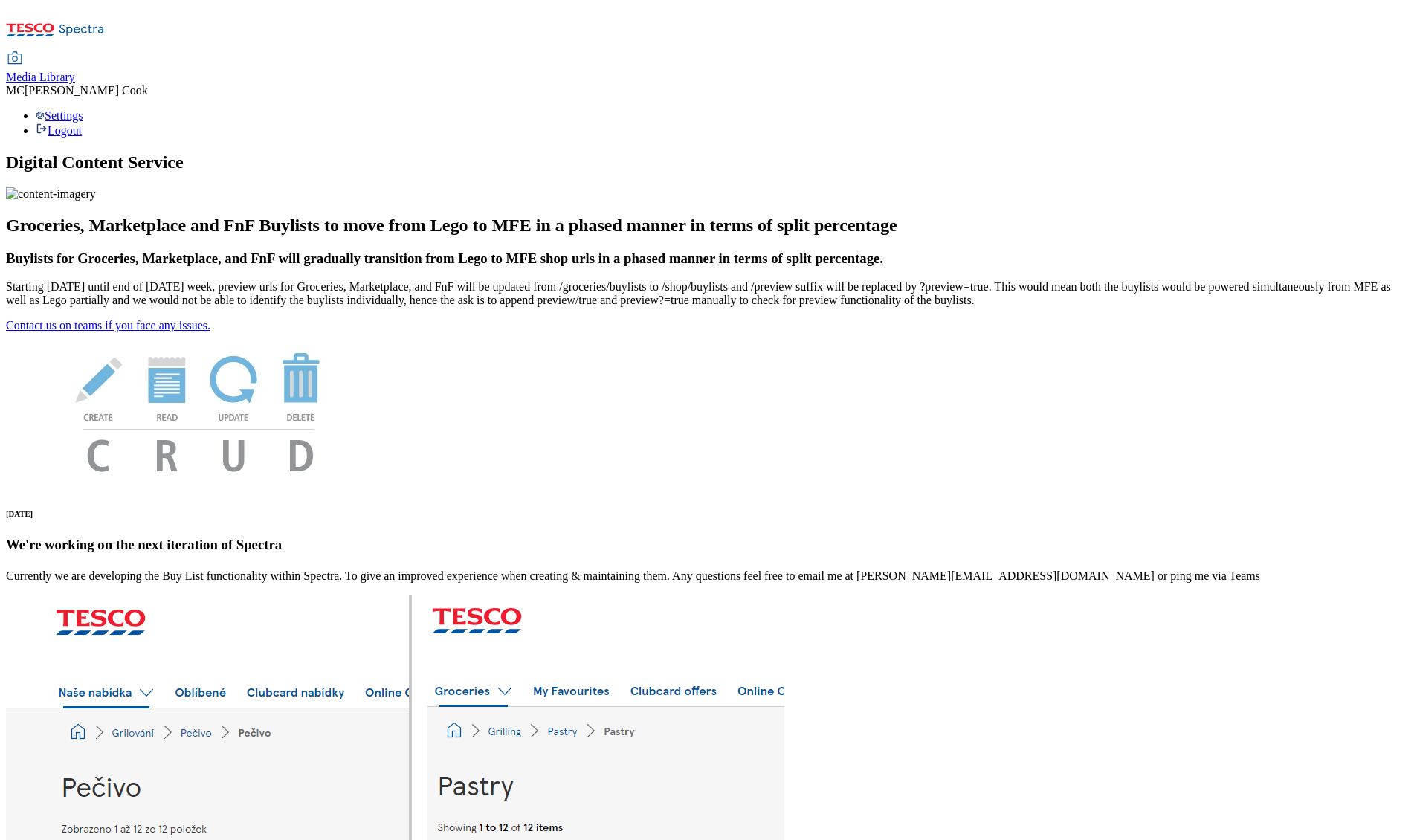
click at [75, 71] on span "Media Library" at bounding box center [41, 77] width 69 height 13
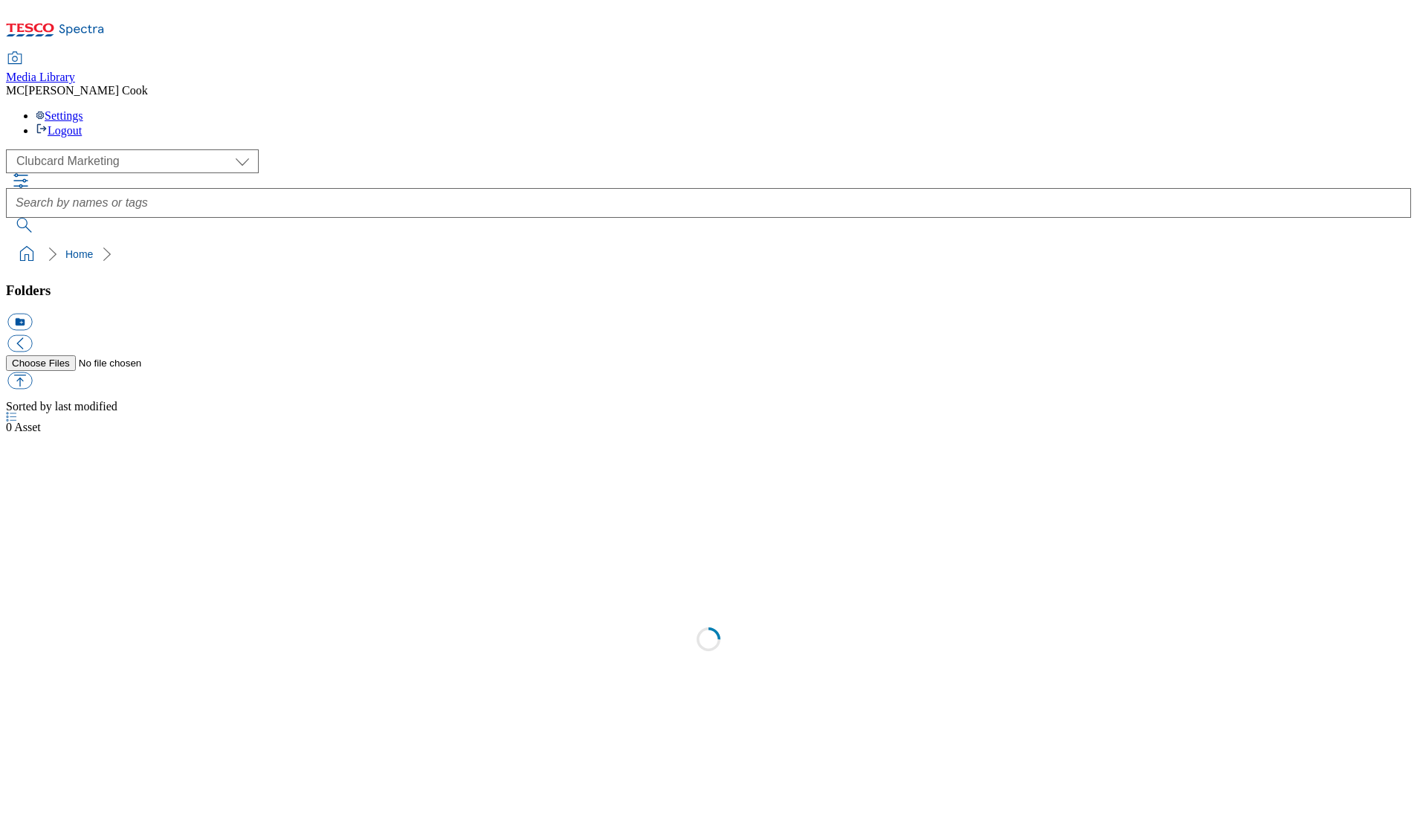
scroll to position [1, 0]
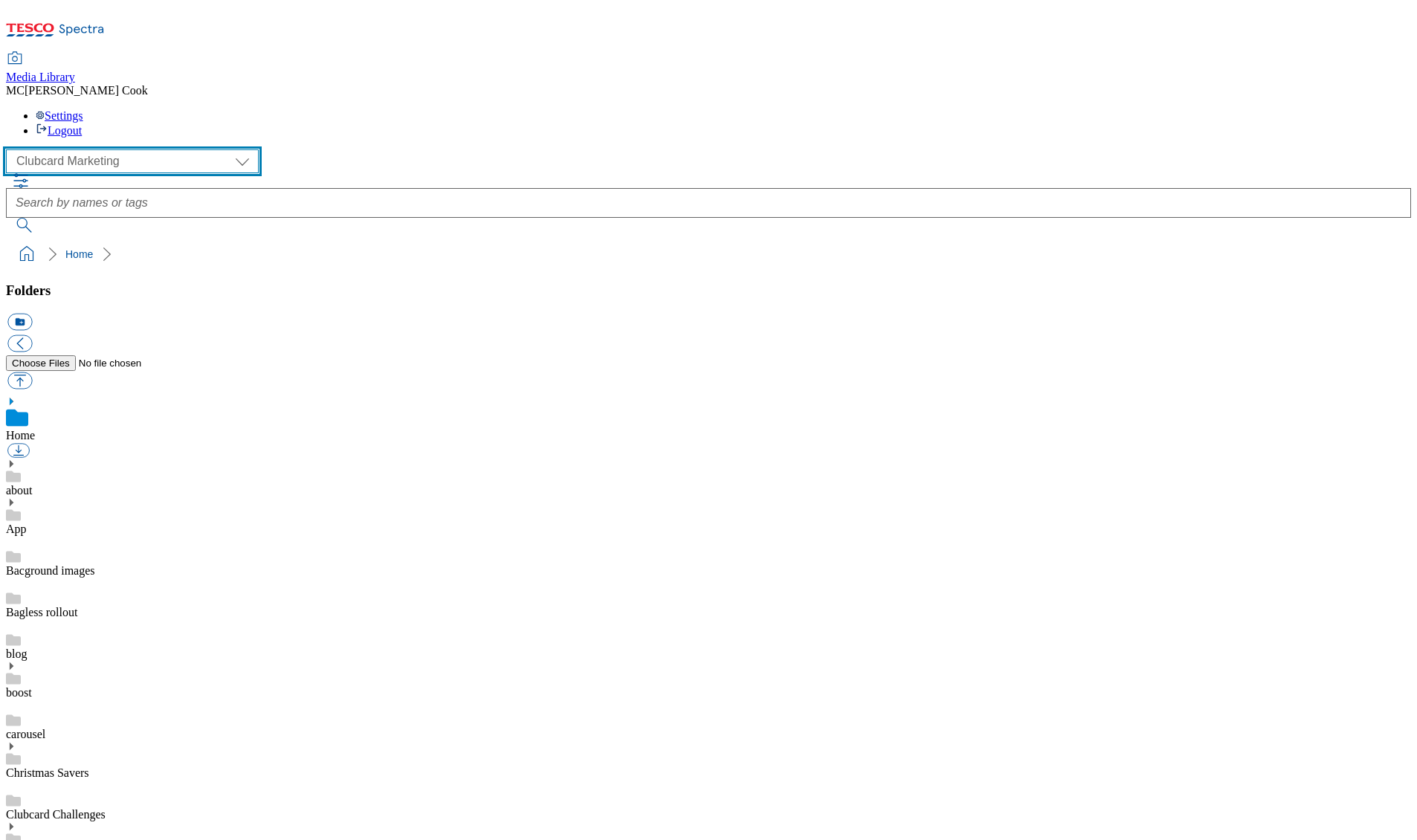
click at [118, 149] on select "Clubcard Marketing Dotcom [GEOGRAPHIC_DATA] Emails GHS Marketing [GEOGRAPHIC_DA…" at bounding box center [132, 161] width 253 height 24
select select "flare-ghs-mktg"
click at [11, 149] on select "Clubcard Marketing Dotcom [GEOGRAPHIC_DATA] Emails GHS Marketing [GEOGRAPHIC_DA…" at bounding box center [132, 161] width 253 height 24
